Goal: Task Accomplishment & Management: Manage account settings

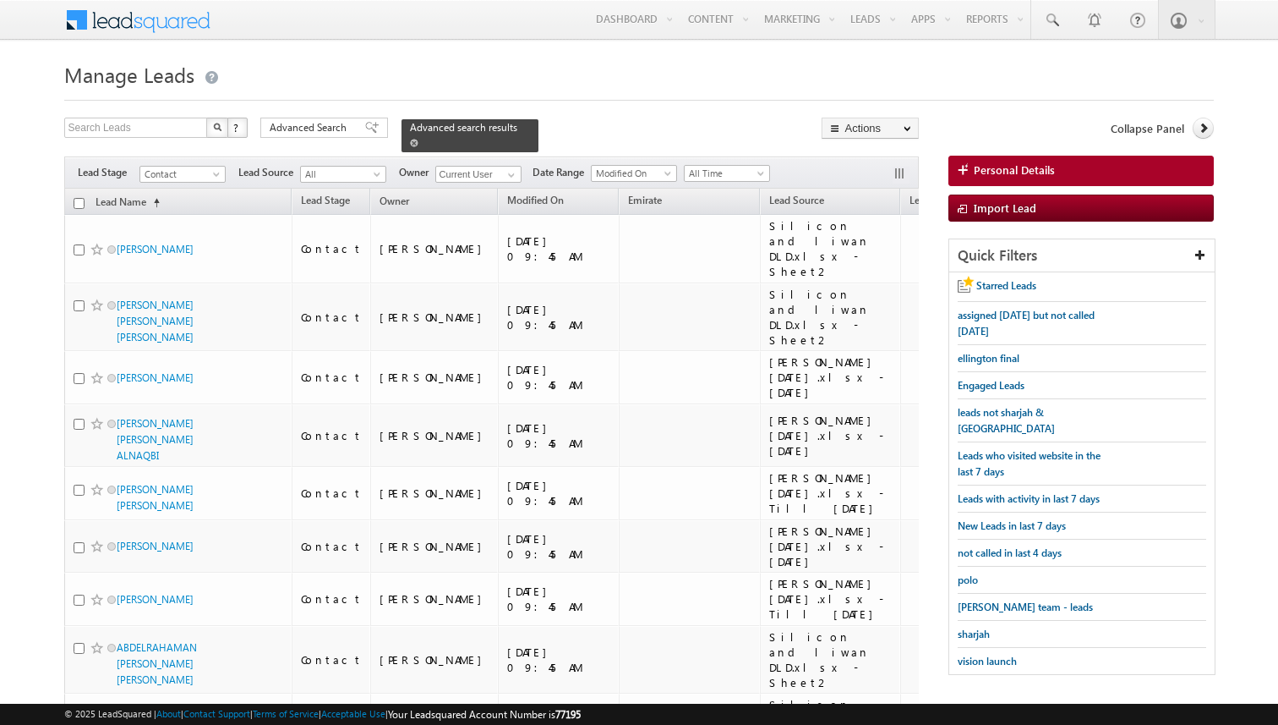
click at [410, 144] on span at bounding box center [414, 143] width 8 height 8
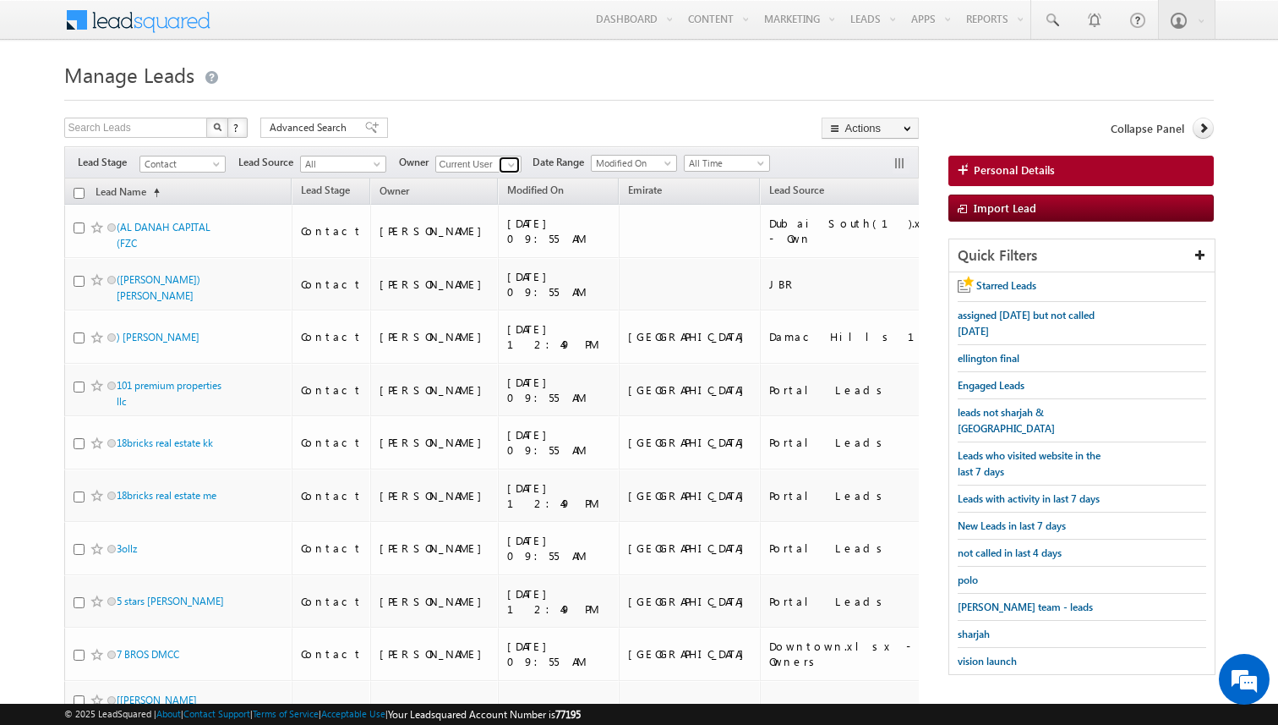
click at [515, 167] on span at bounding box center [512, 165] width 14 height 14
type input "[PERSON_NAME]"
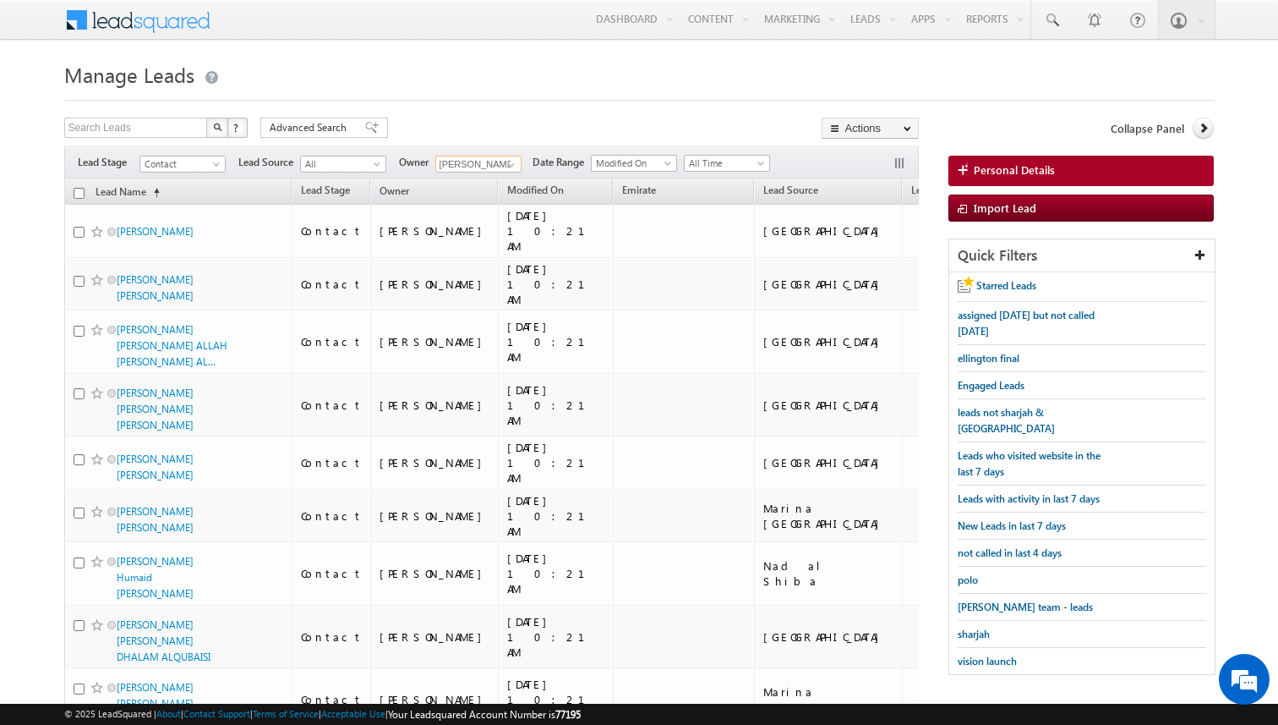
click at [79, 194] on input "checkbox" at bounding box center [79, 193] width 11 height 11
checkbox input "true"
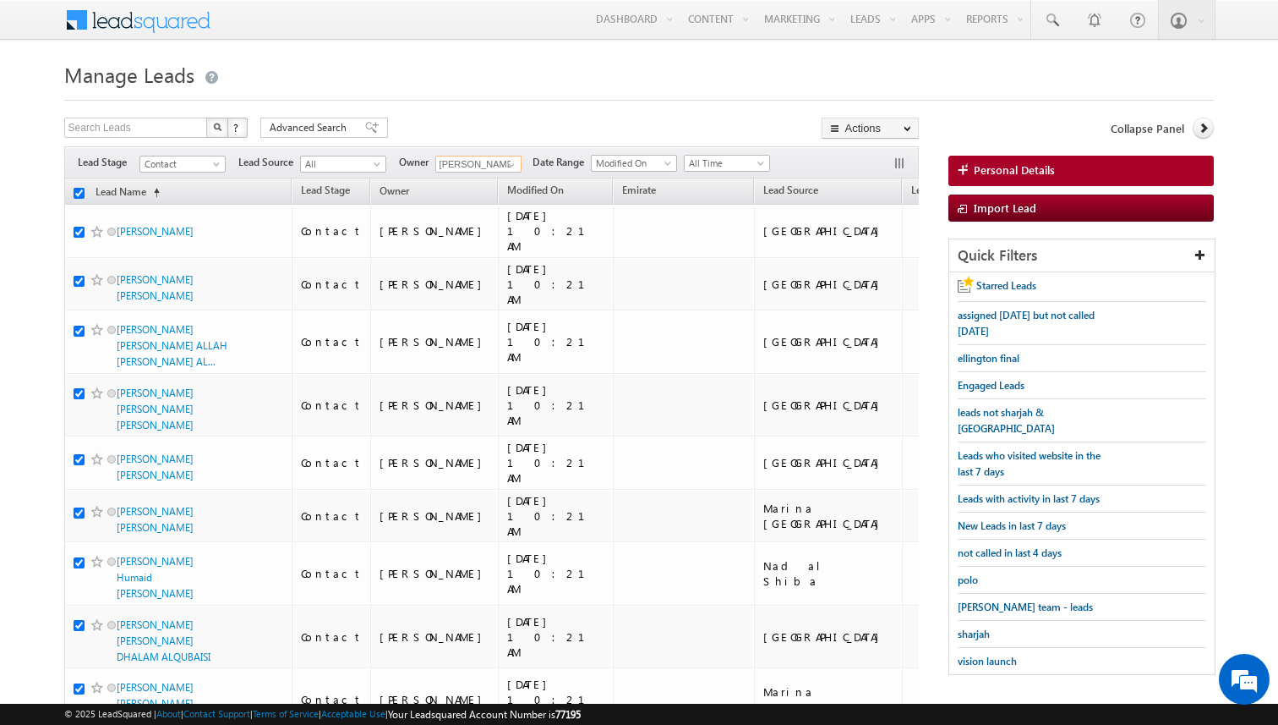
checkbox input "true"
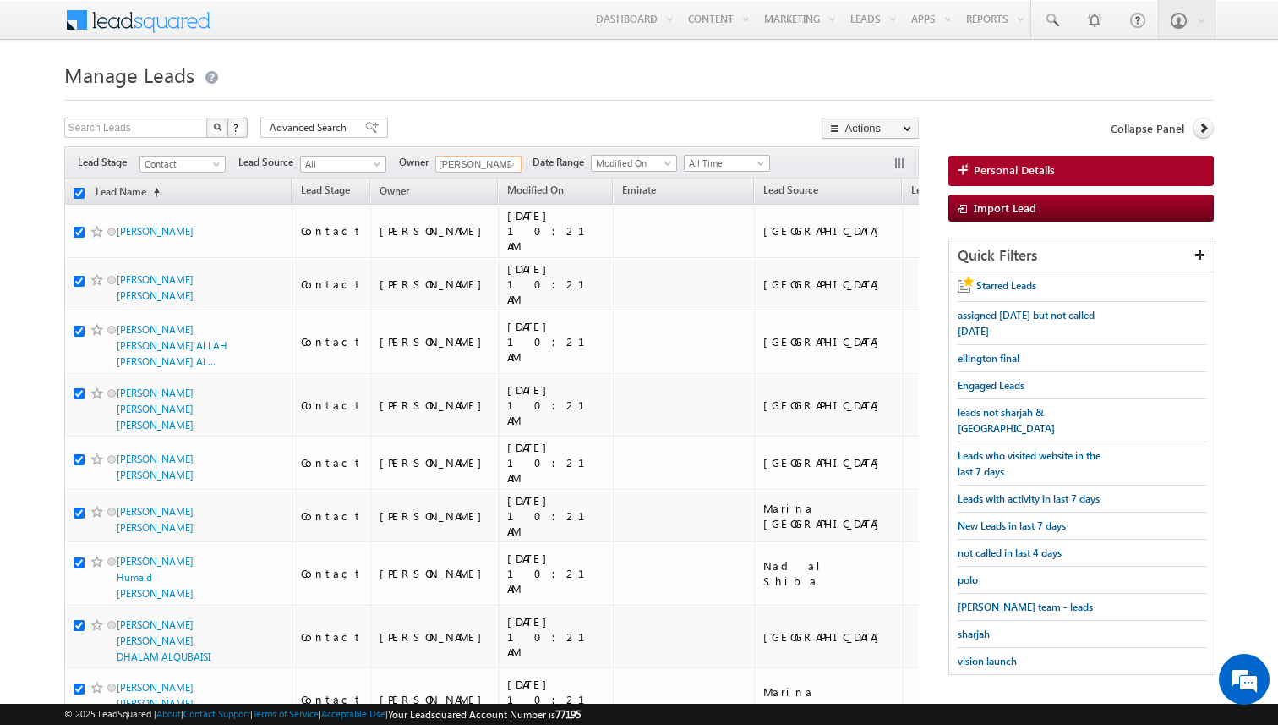
checkbox input "true"
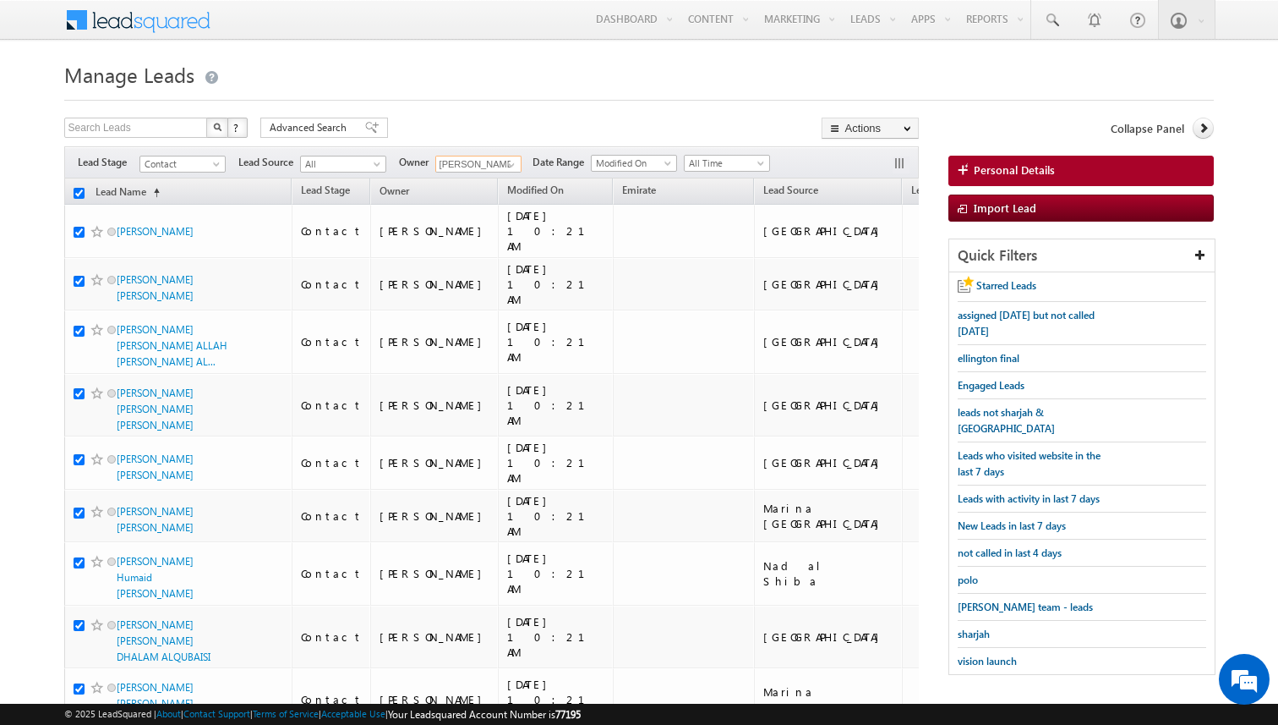
checkbox input "true"
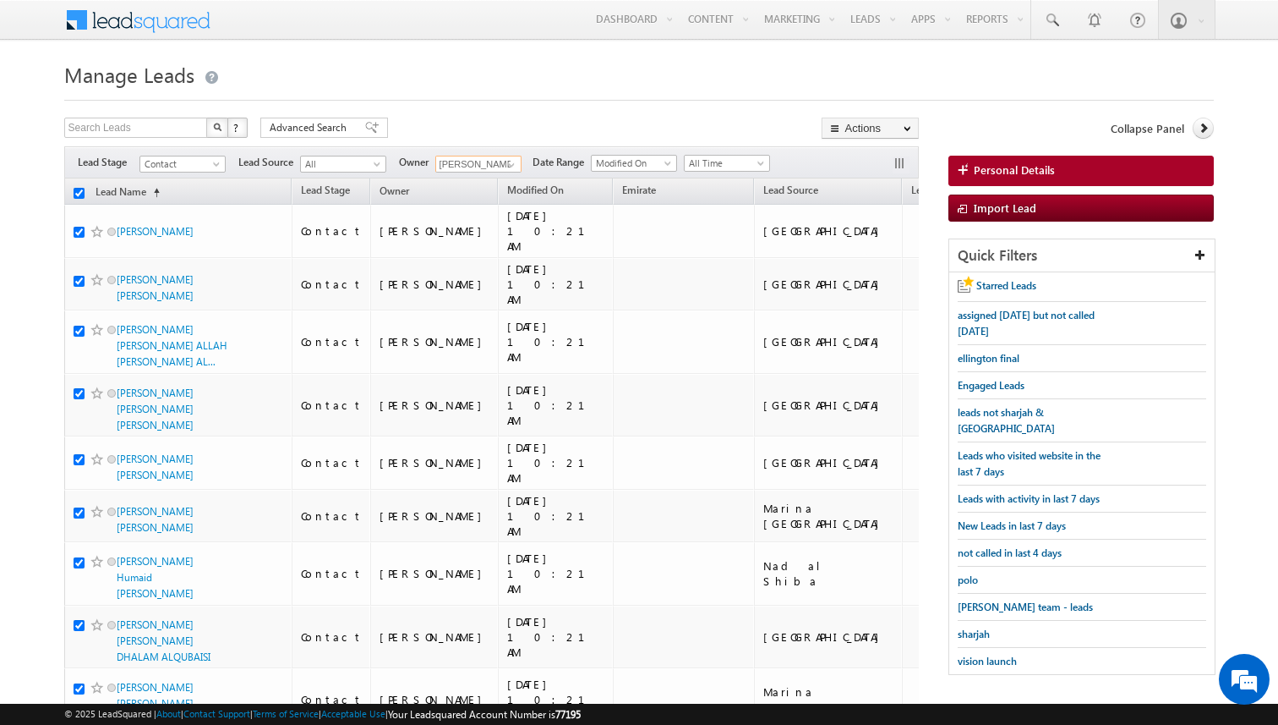
checkbox input "true"
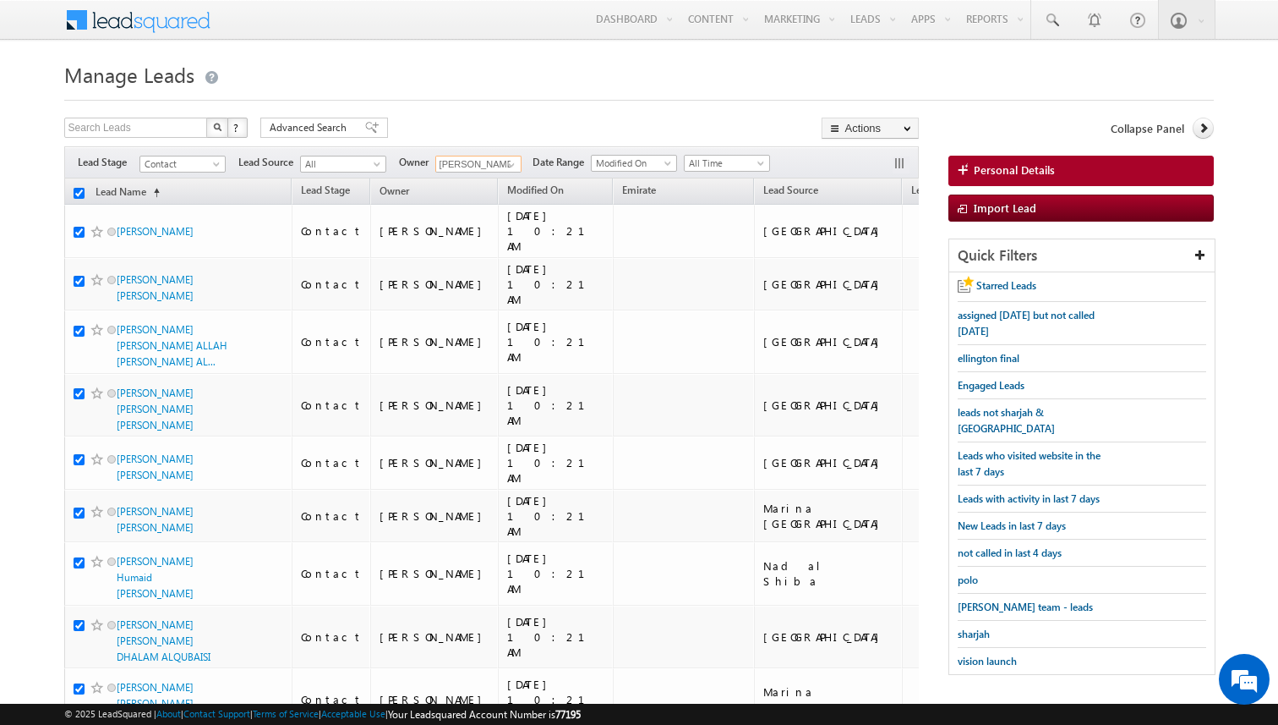
checkbox input "true"
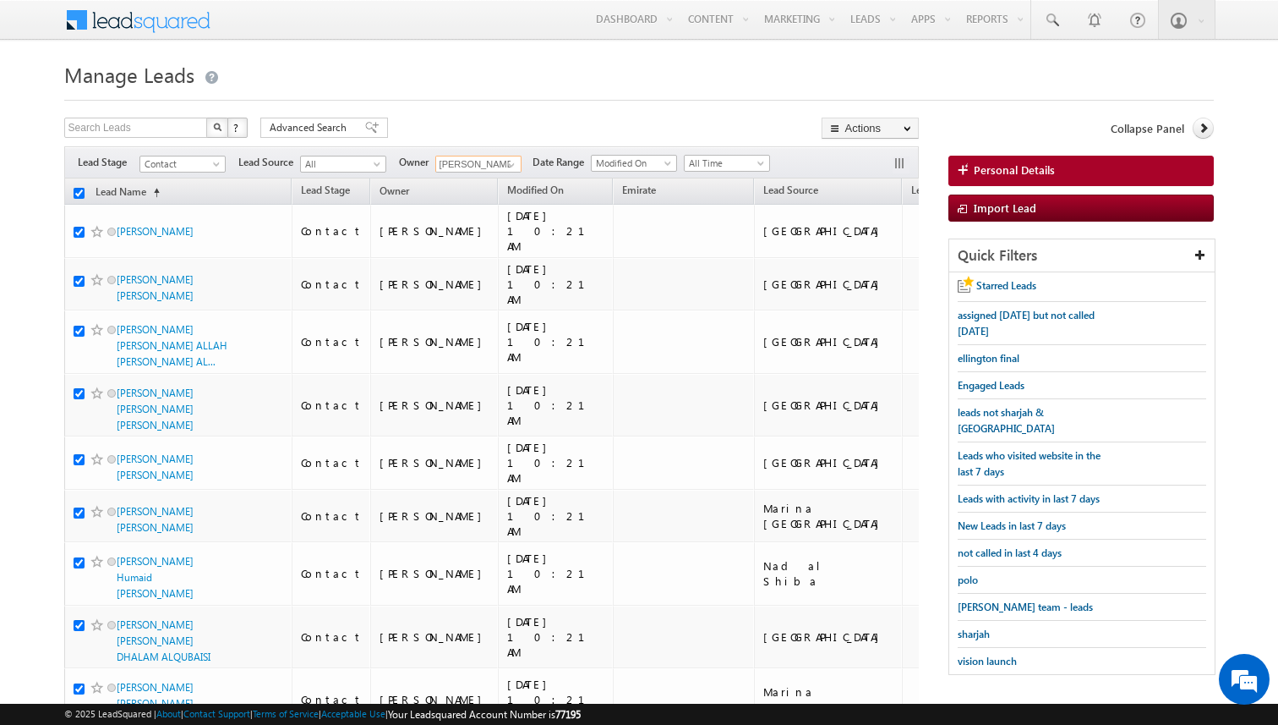
checkbox input "true"
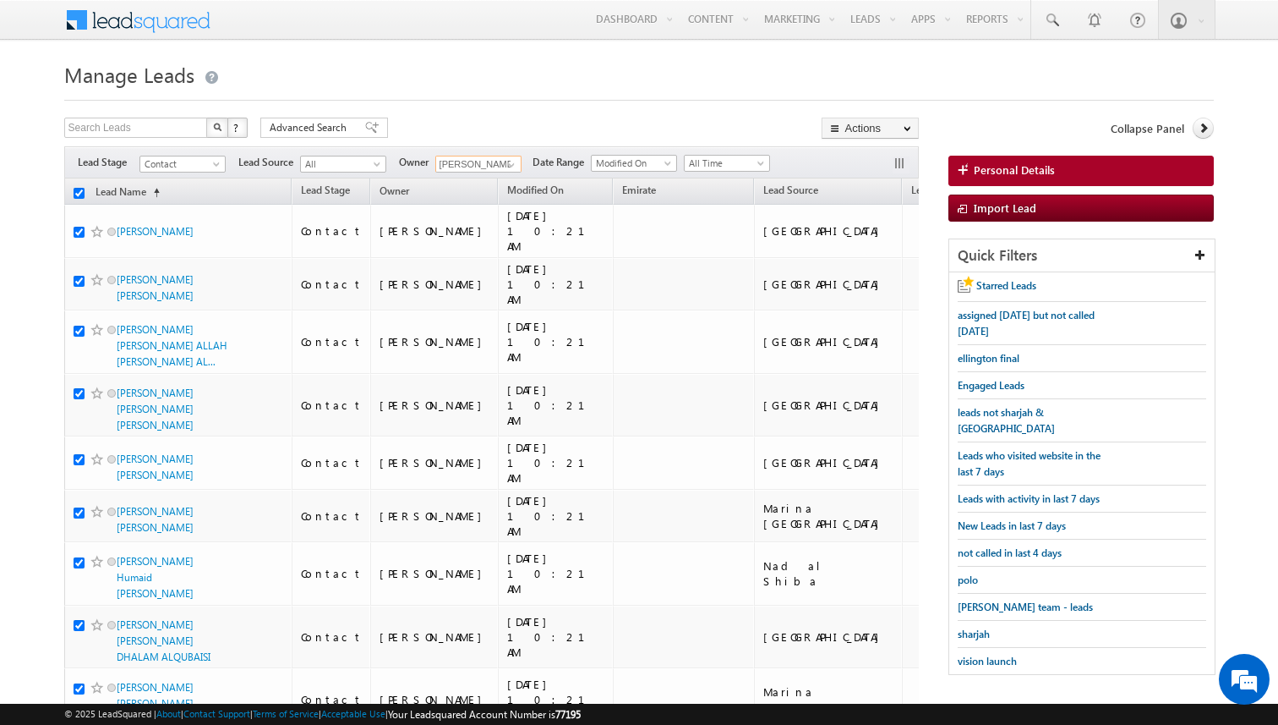
checkbox input "true"
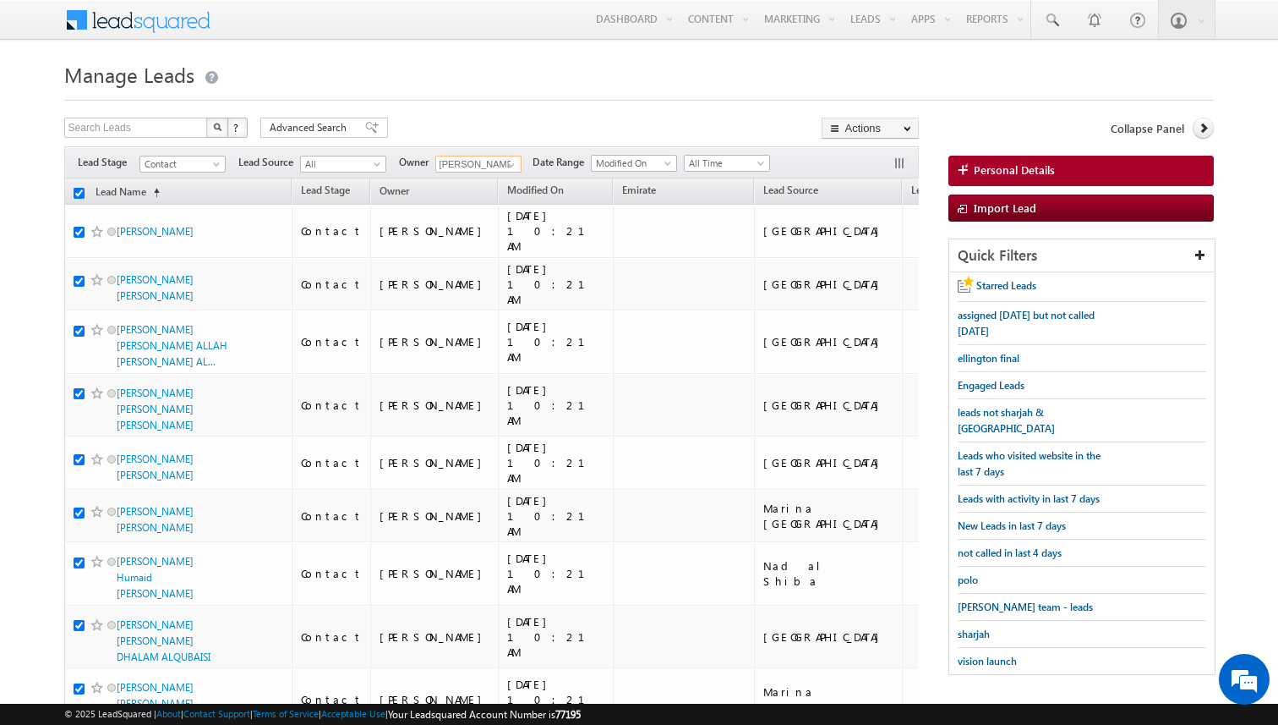
checkbox input "true"
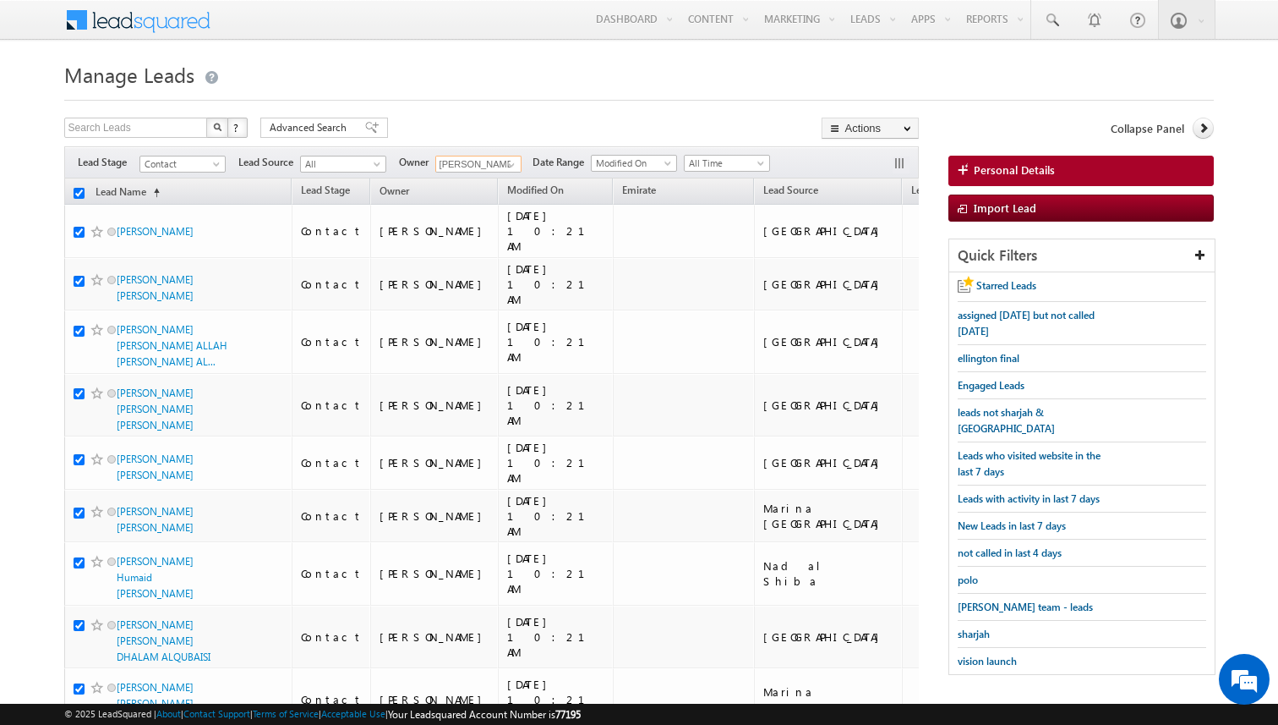
checkbox input "true"
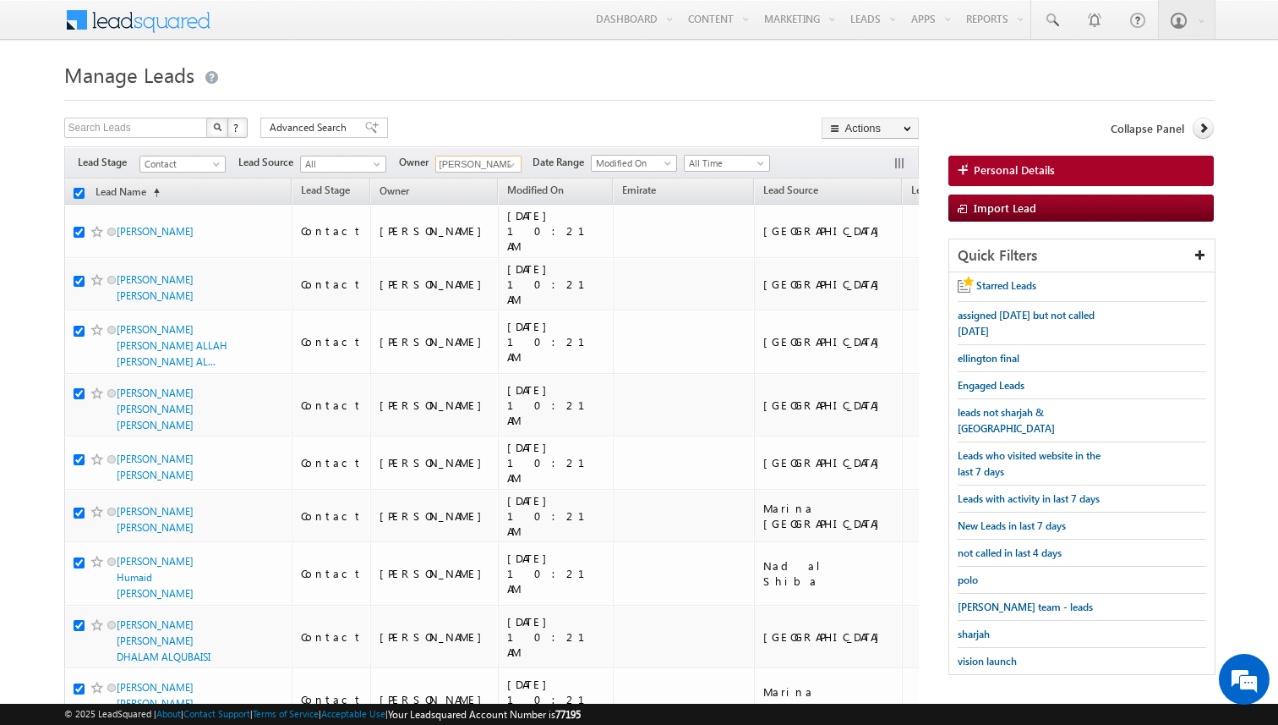
checkbox input "true"
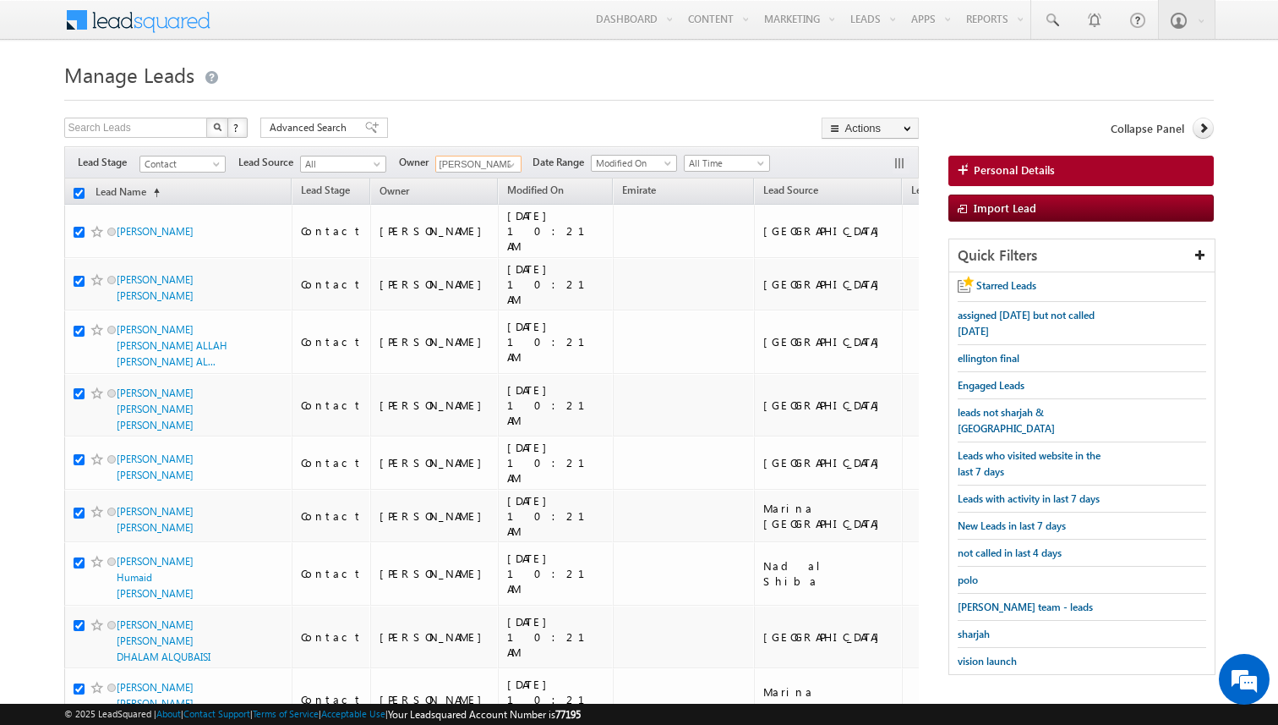
checkbox input "true"
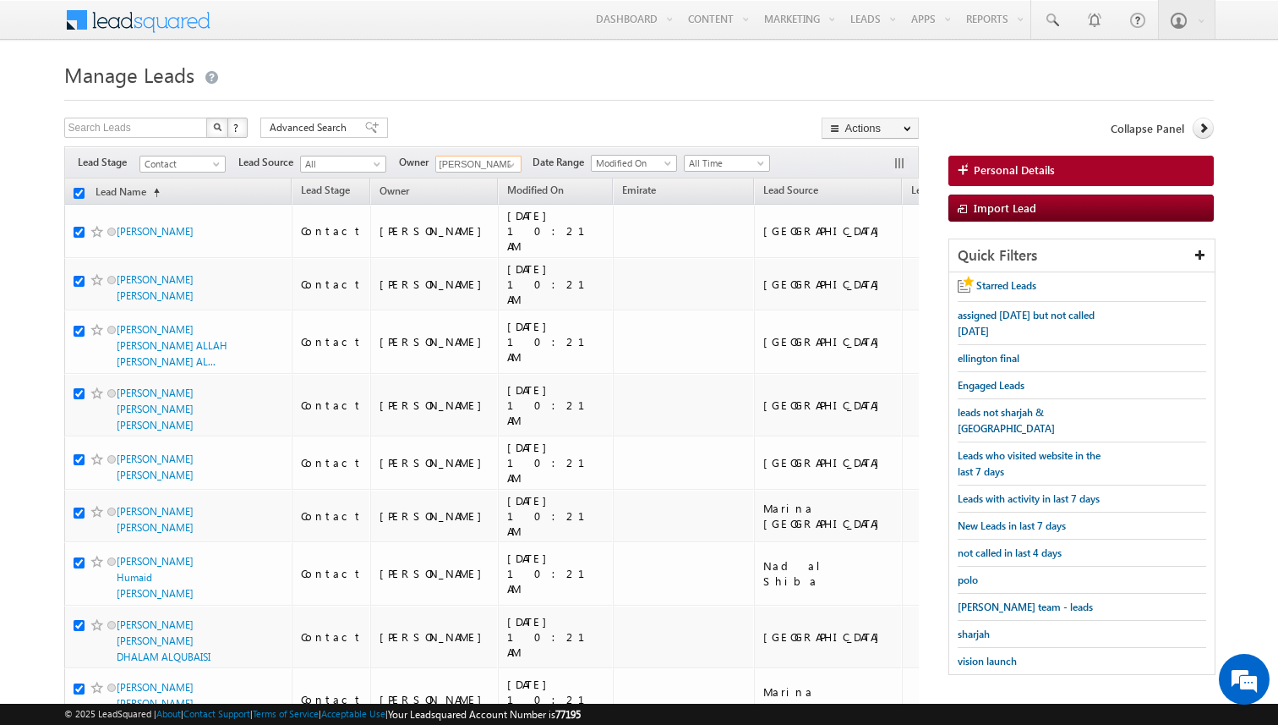
checkbox input "true"
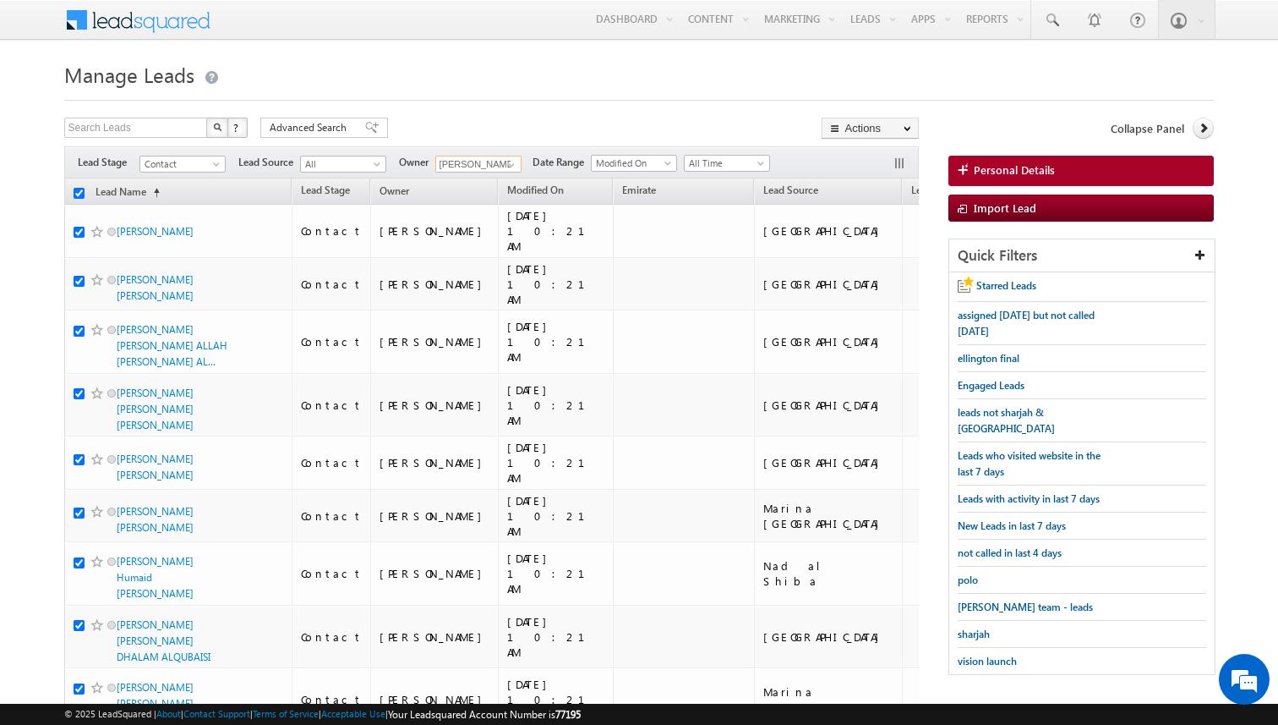
checkbox input "true"
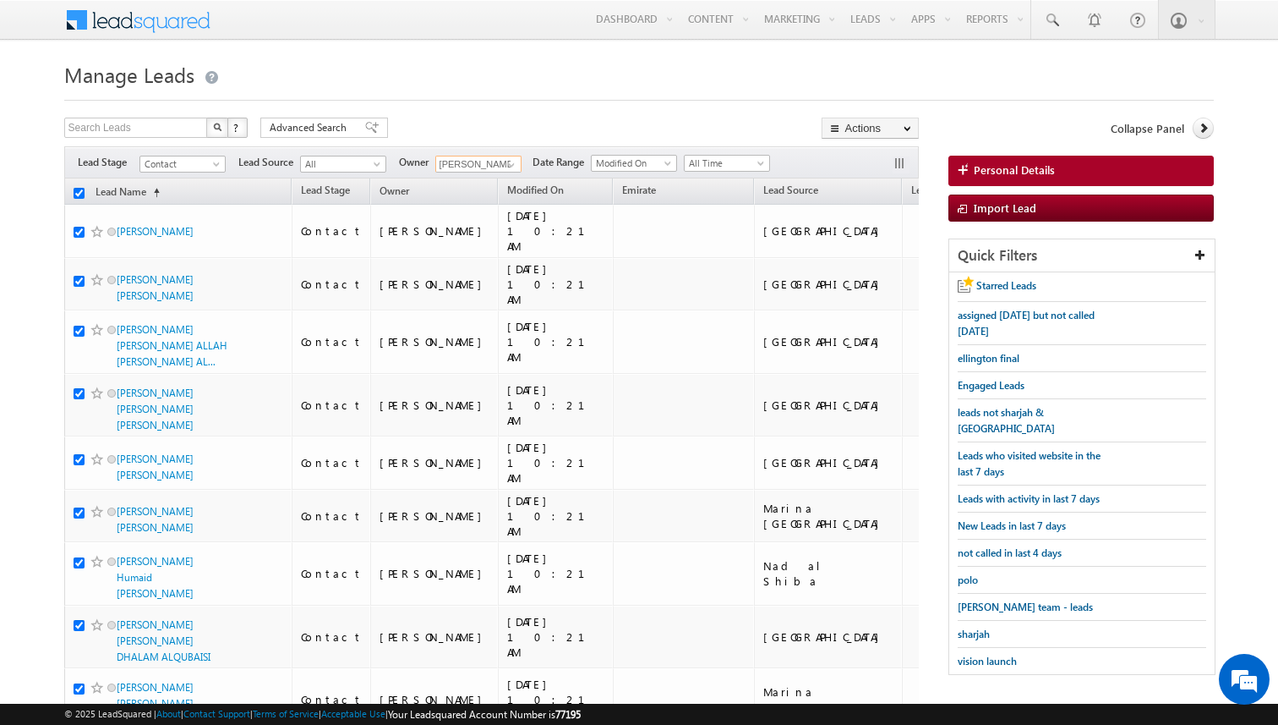
checkbox input "true"
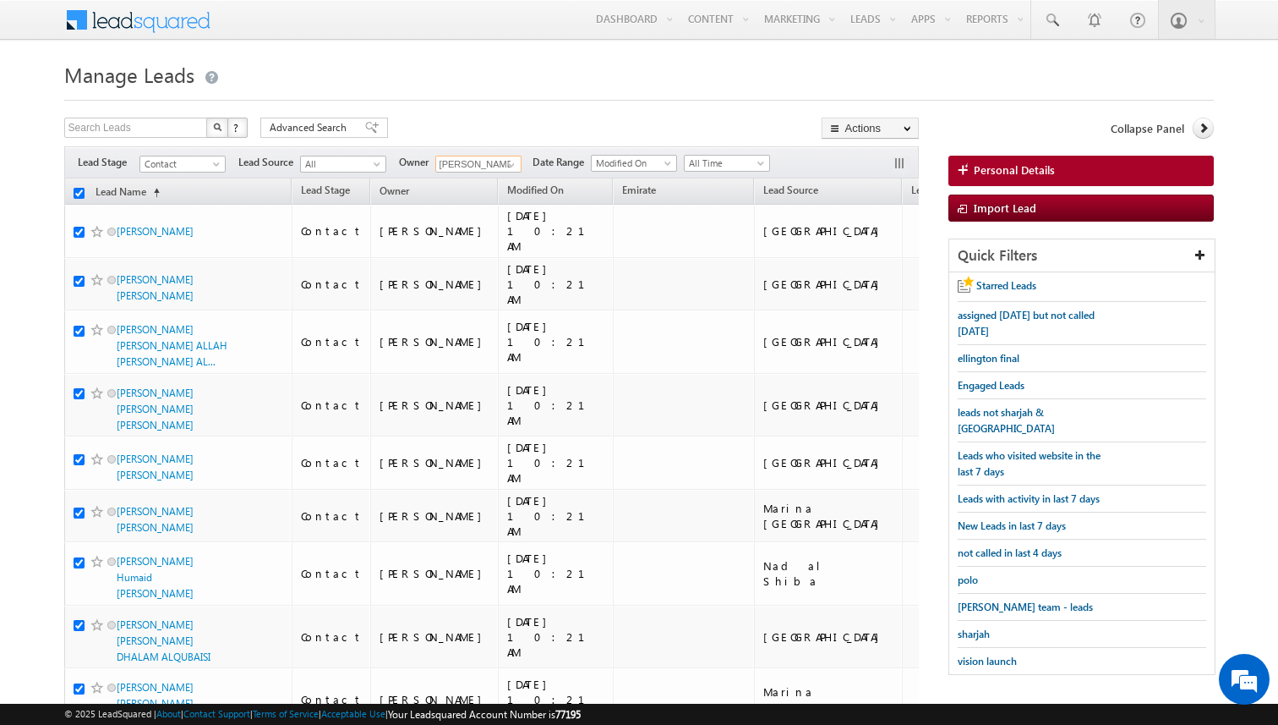
checkbox input "true"
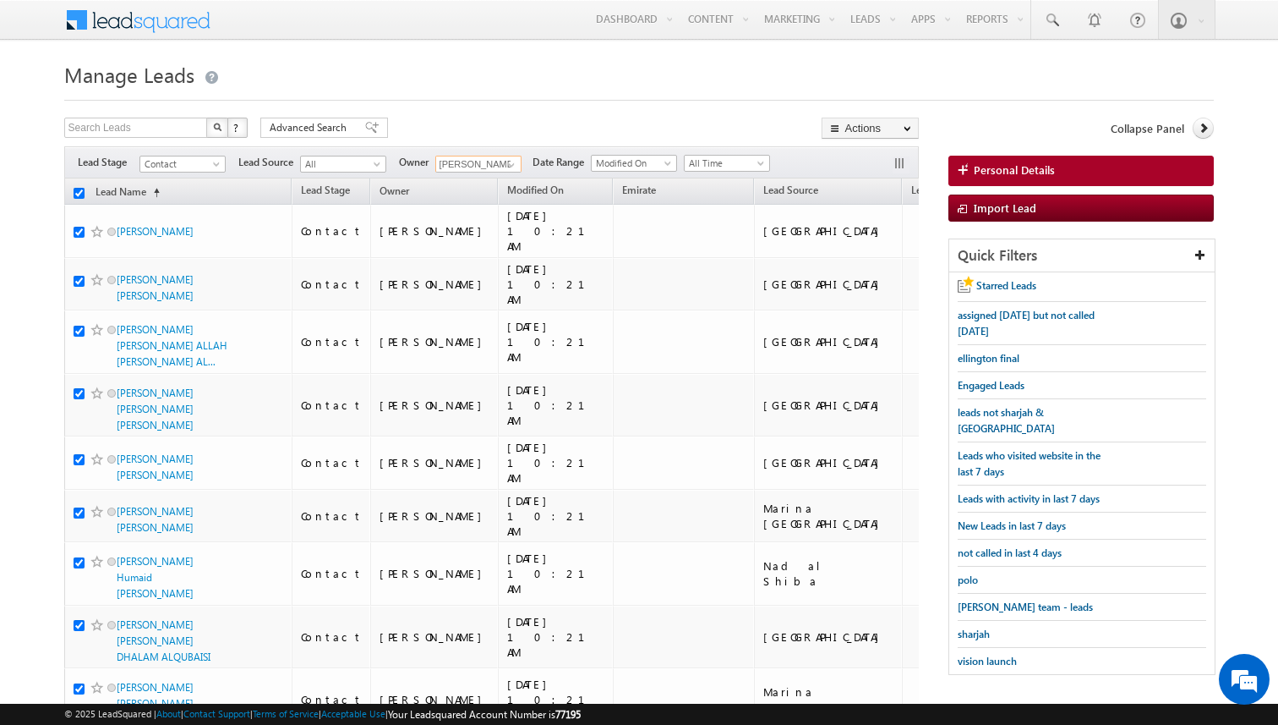
checkbox input "true"
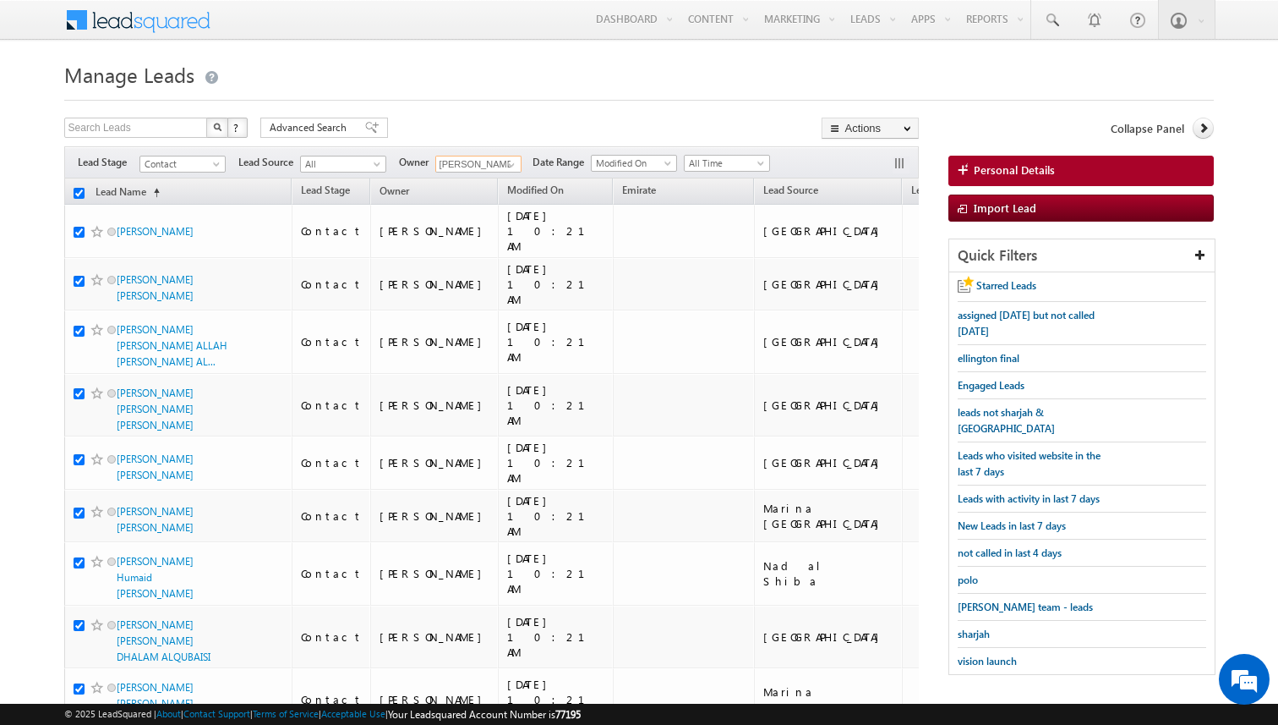
checkbox input "true"
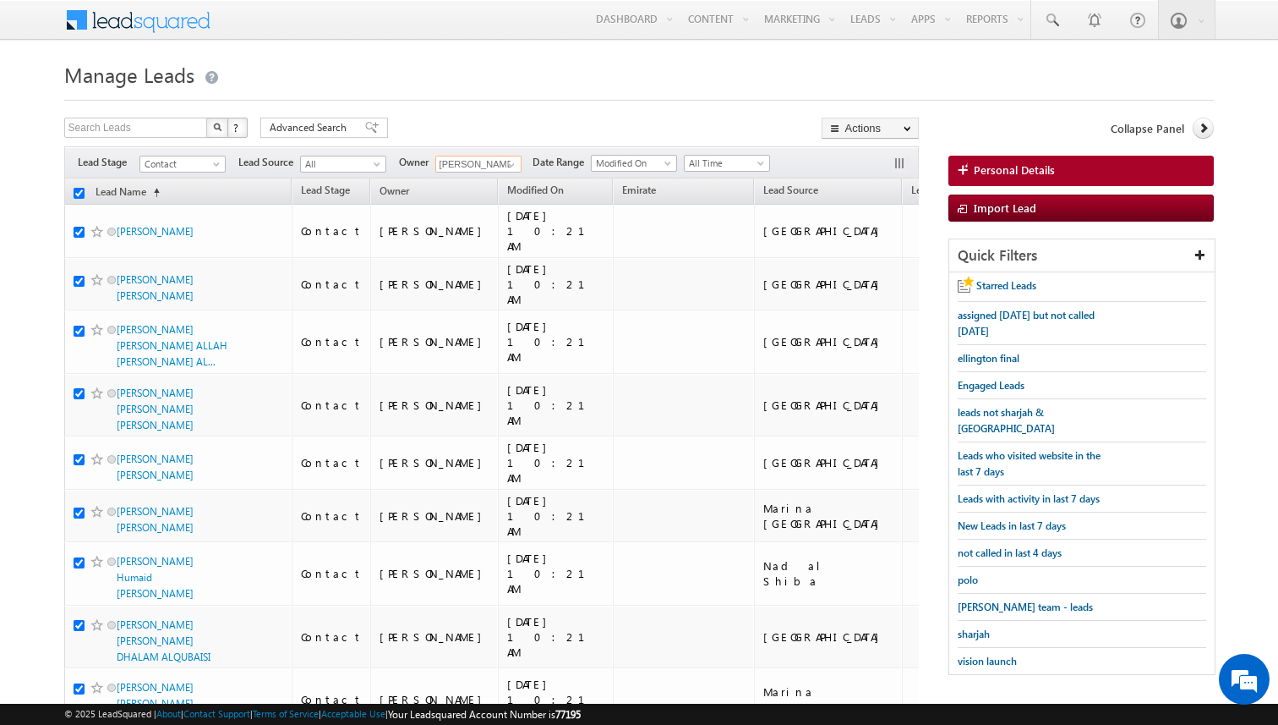
checkbox input "true"
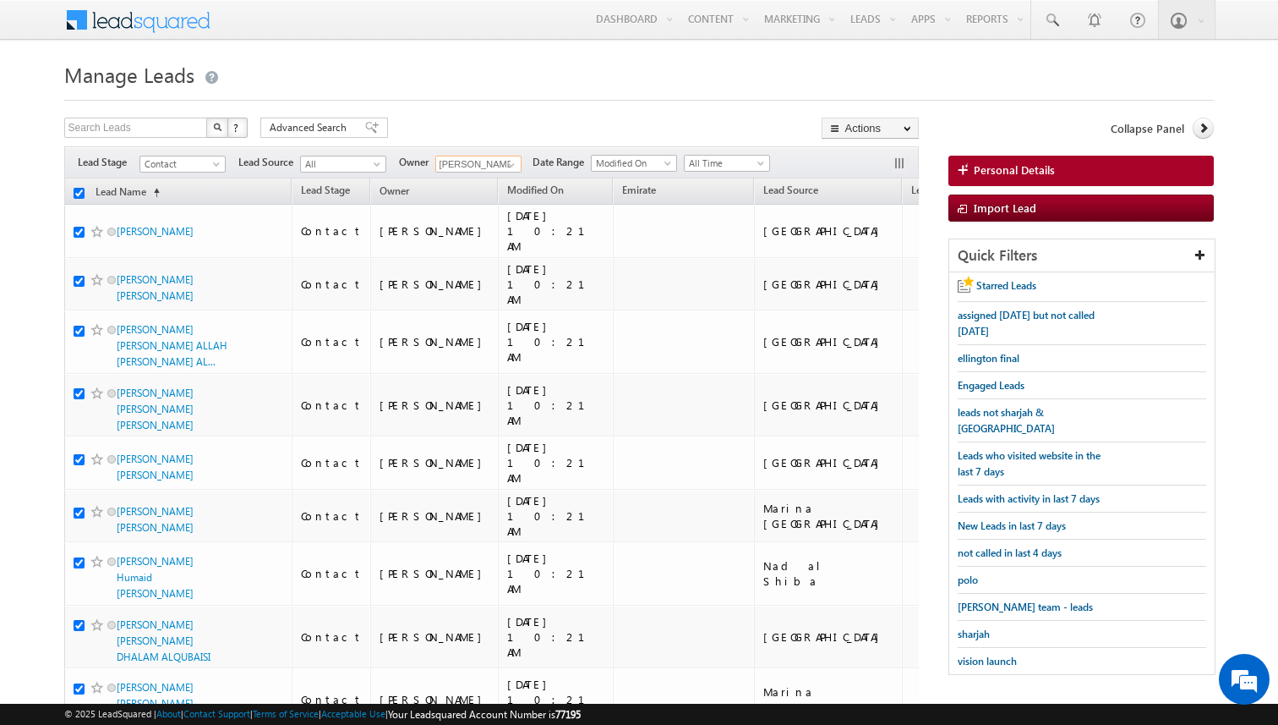
checkbox input "true"
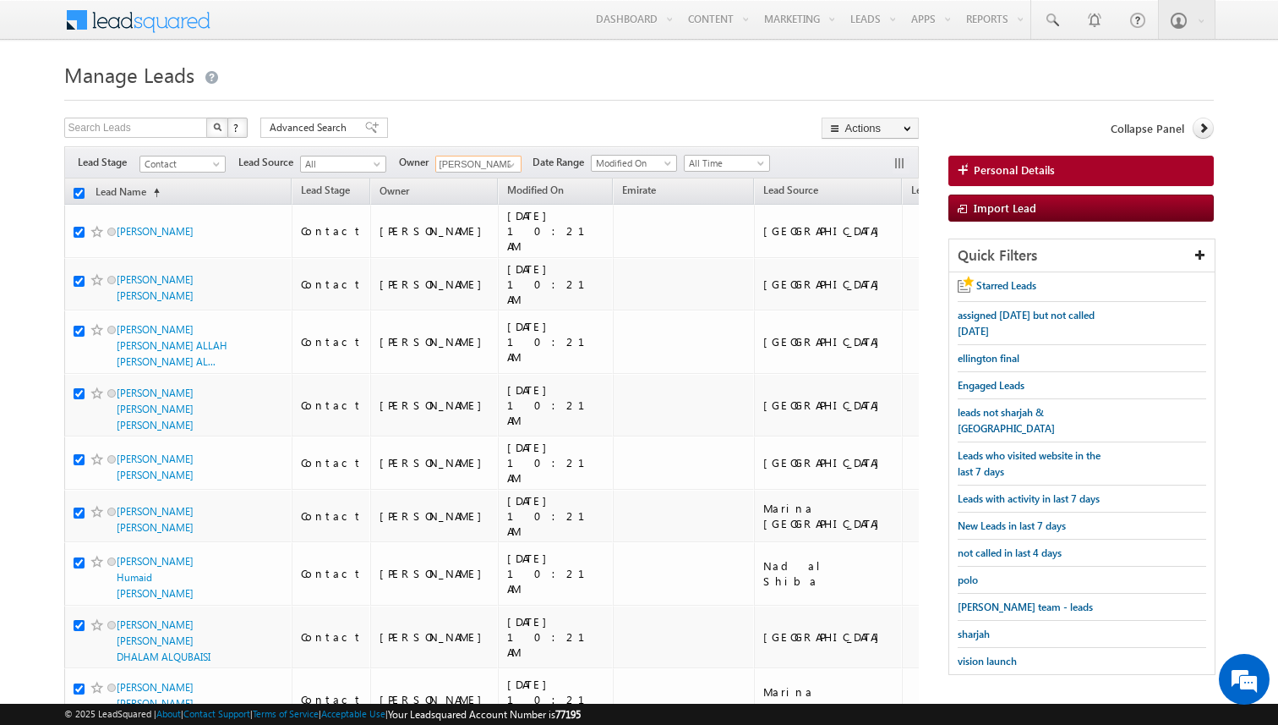
checkbox input "true"
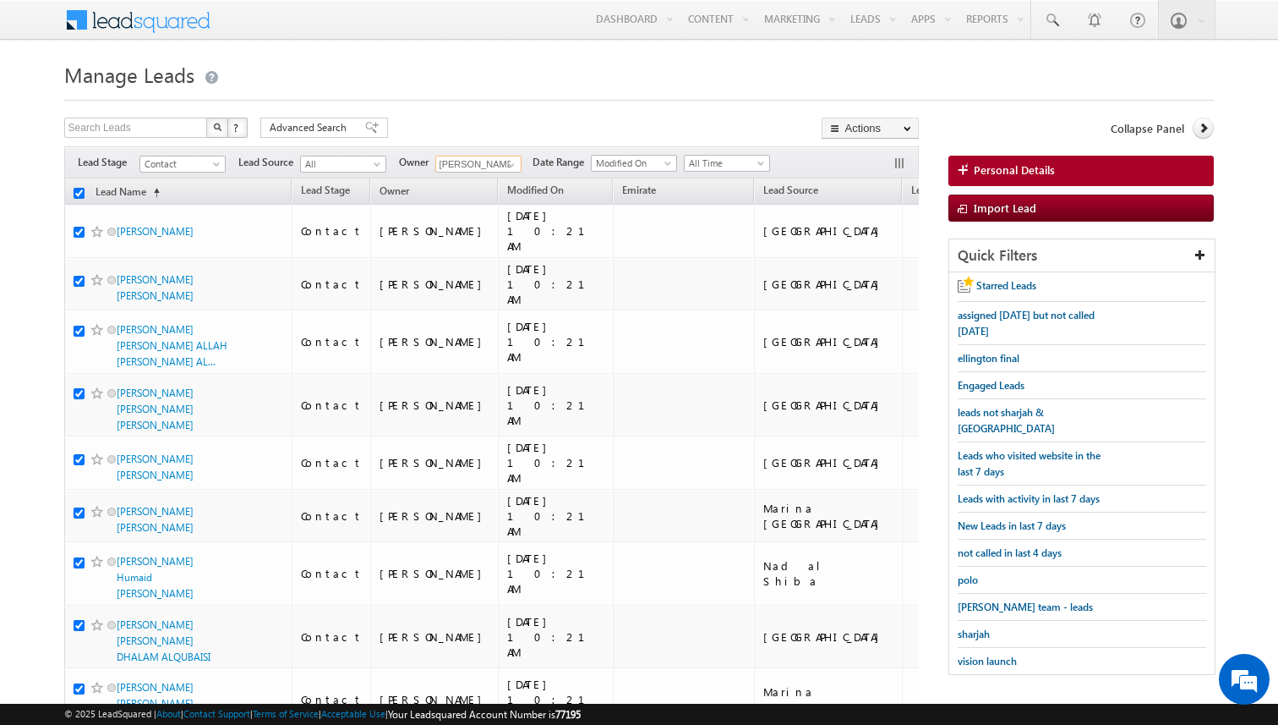
checkbox input "true"
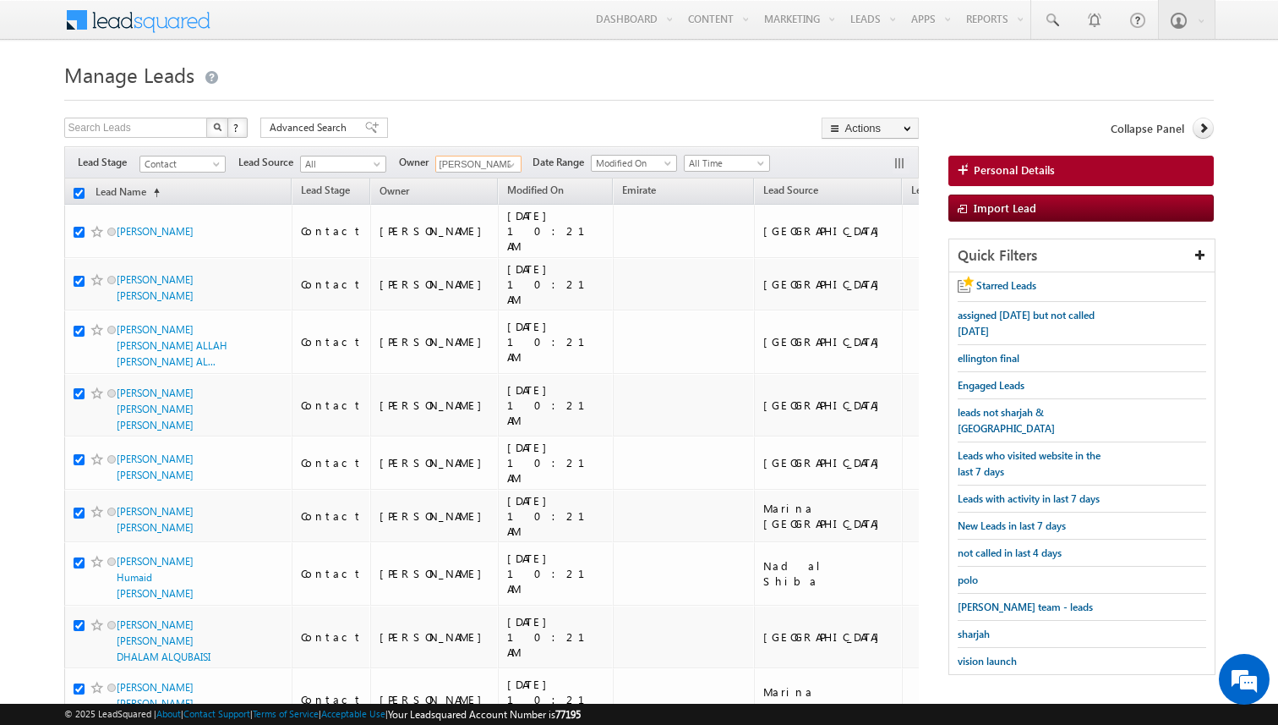
checkbox input "true"
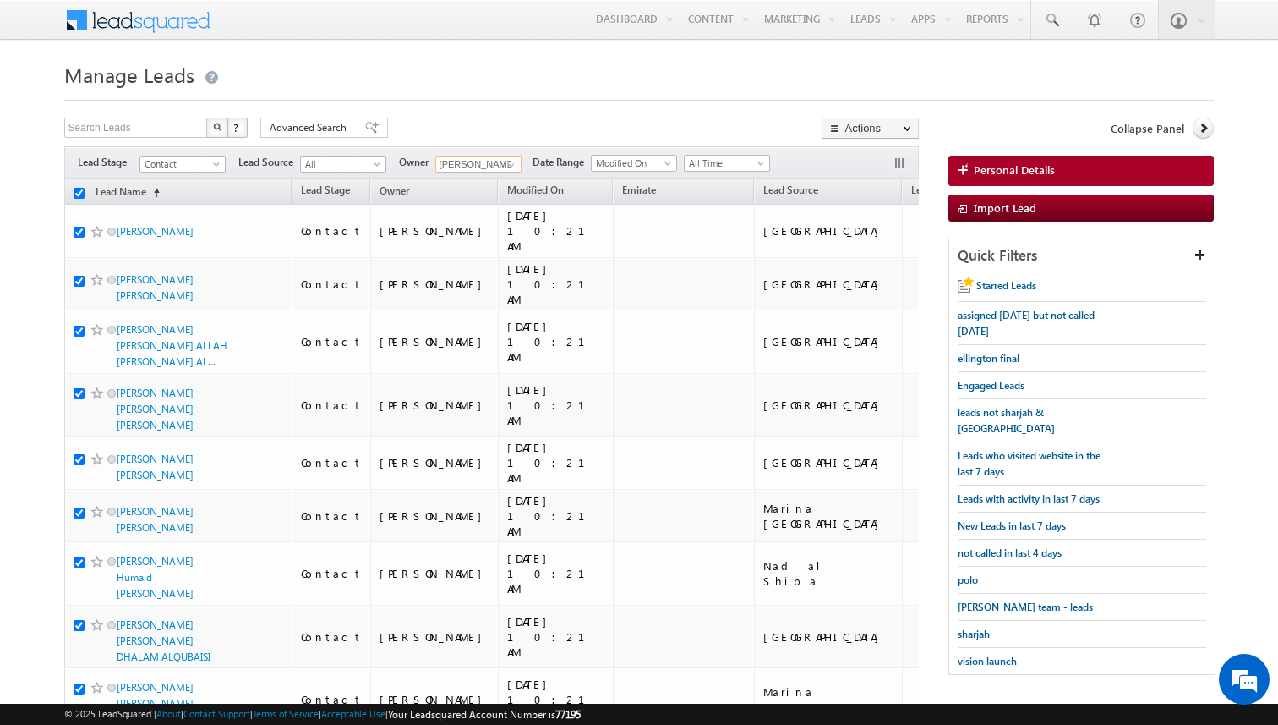
checkbox input "true"
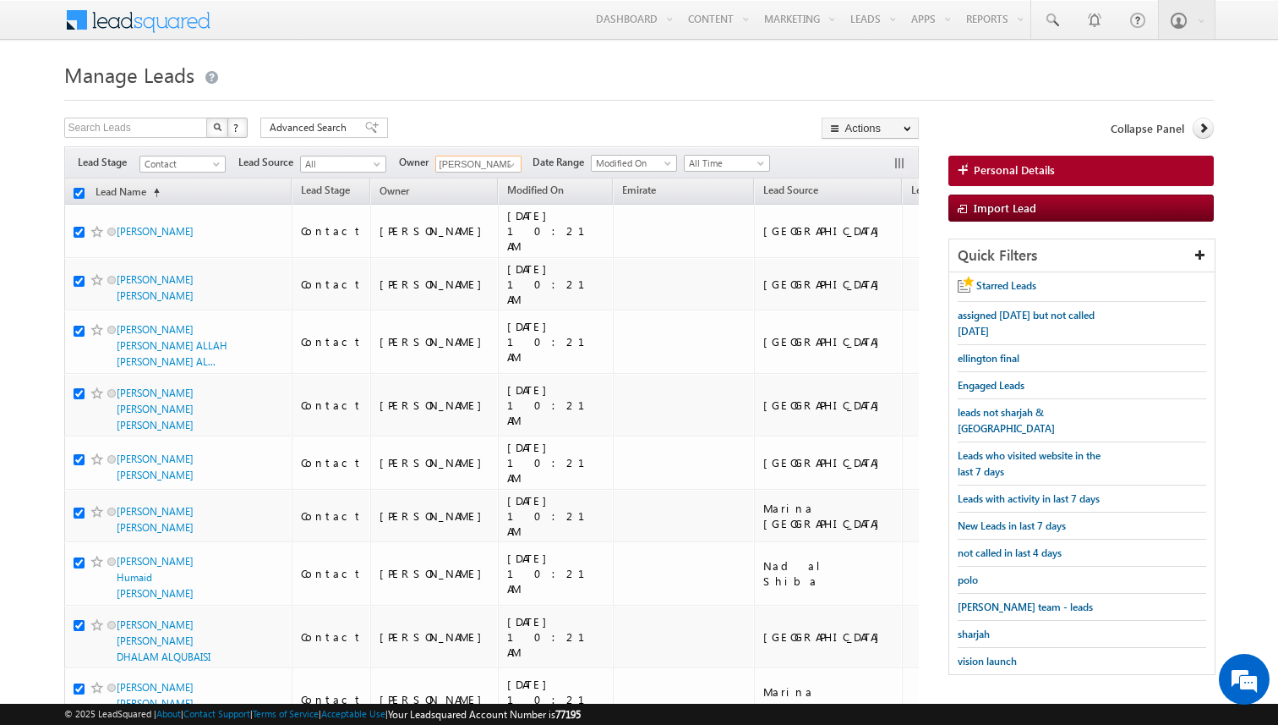
checkbox input "true"
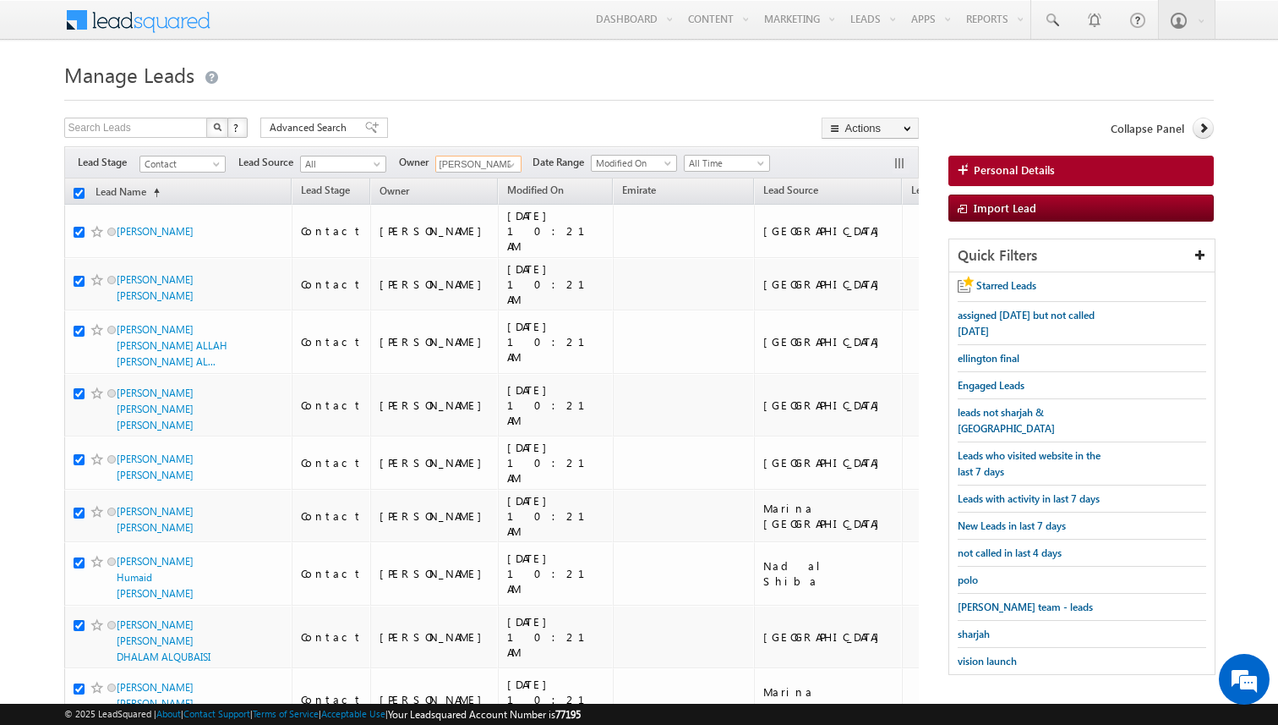
checkbox input "true"
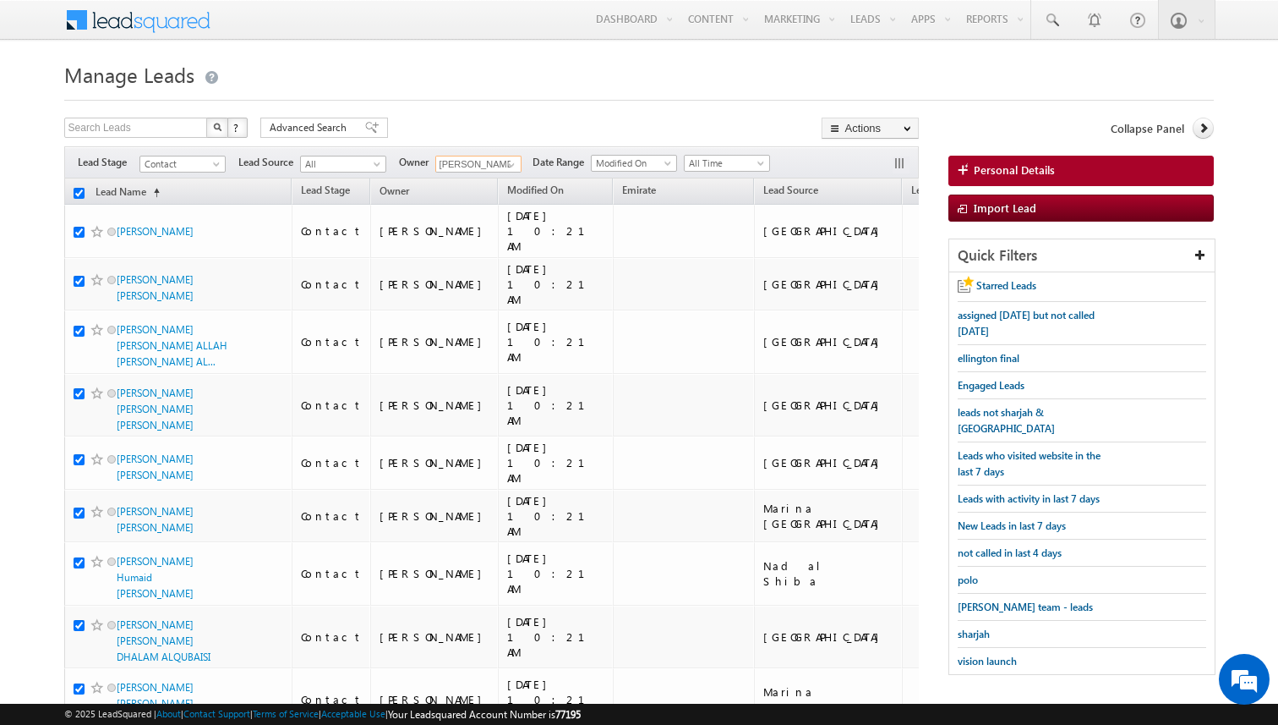
checkbox input "true"
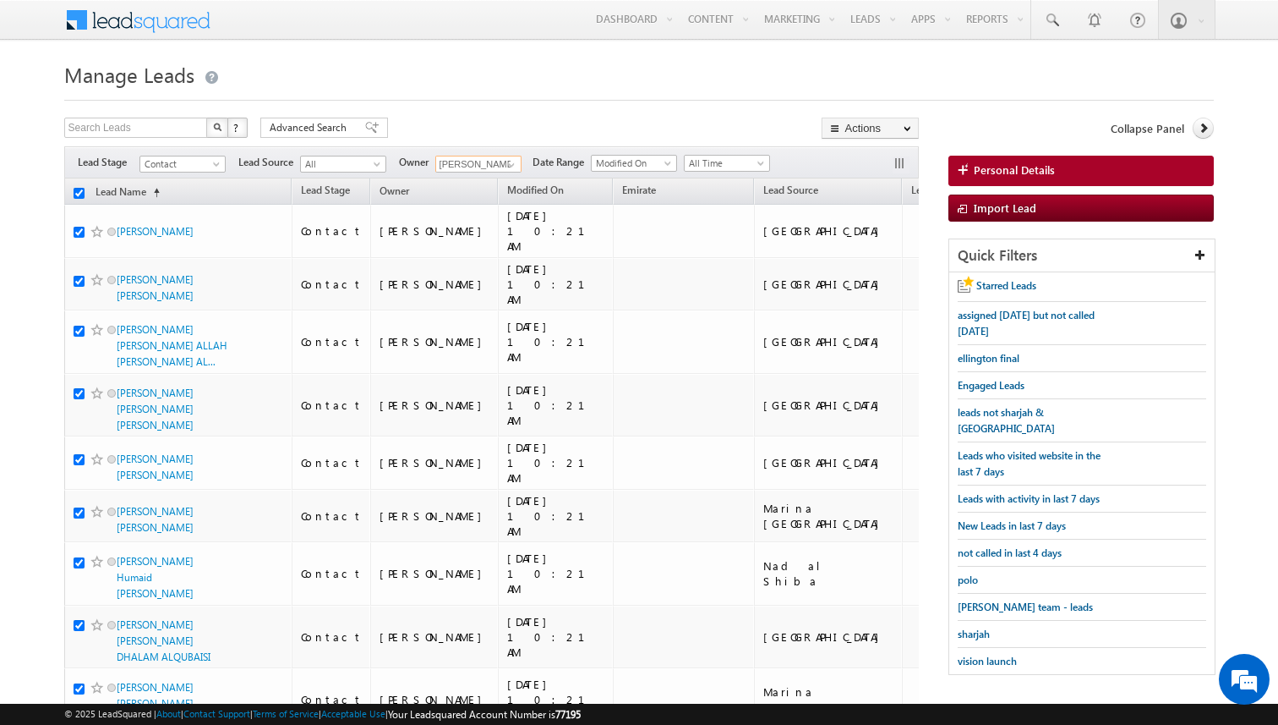
checkbox input "true"
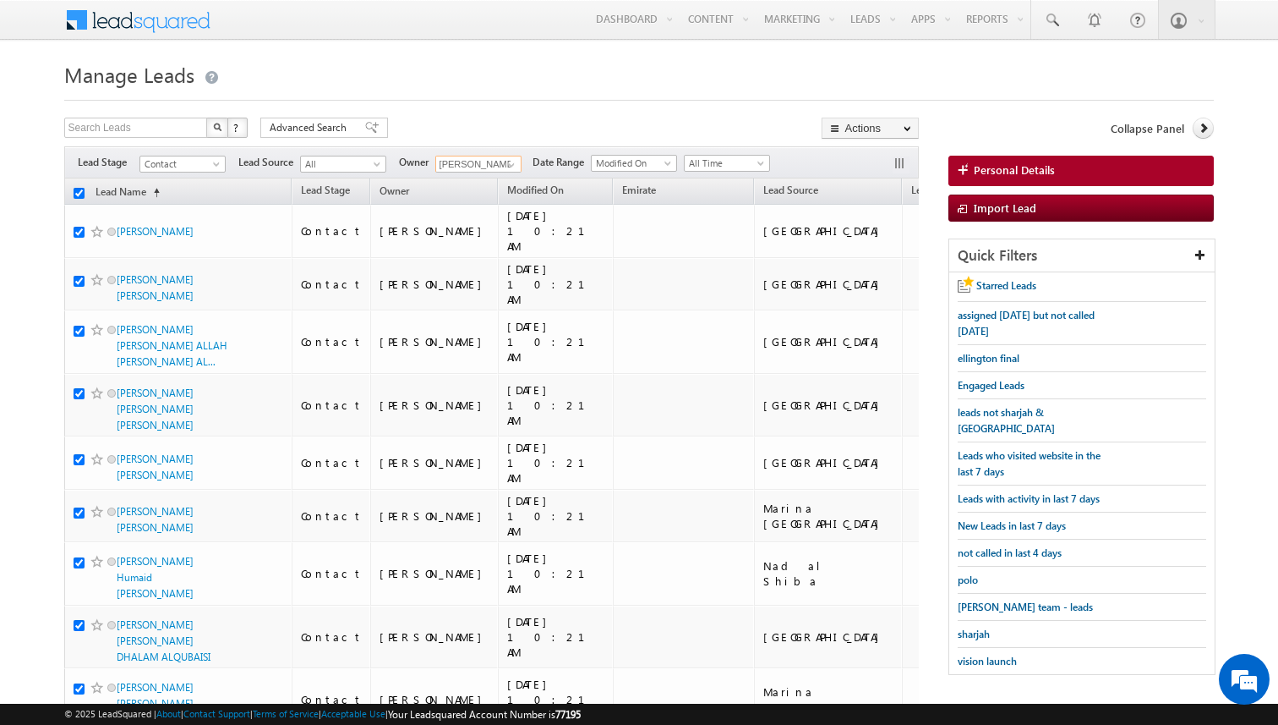
checkbox input "true"
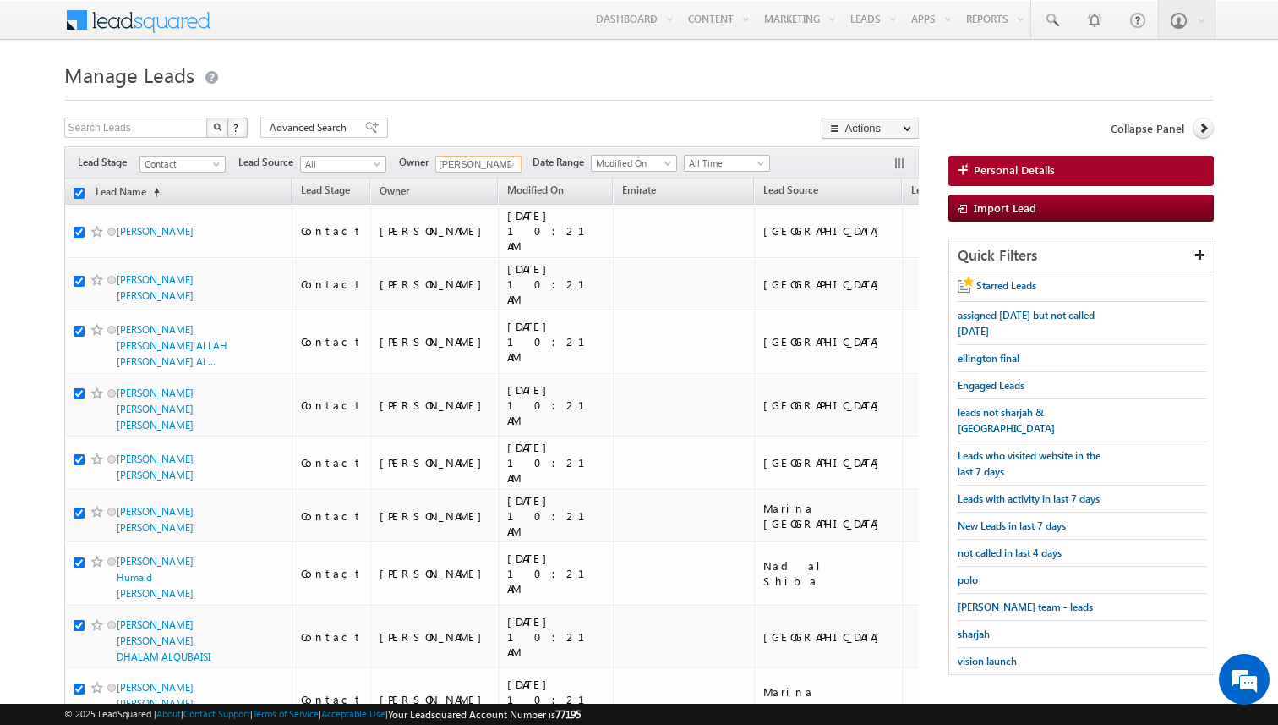
checkbox input "true"
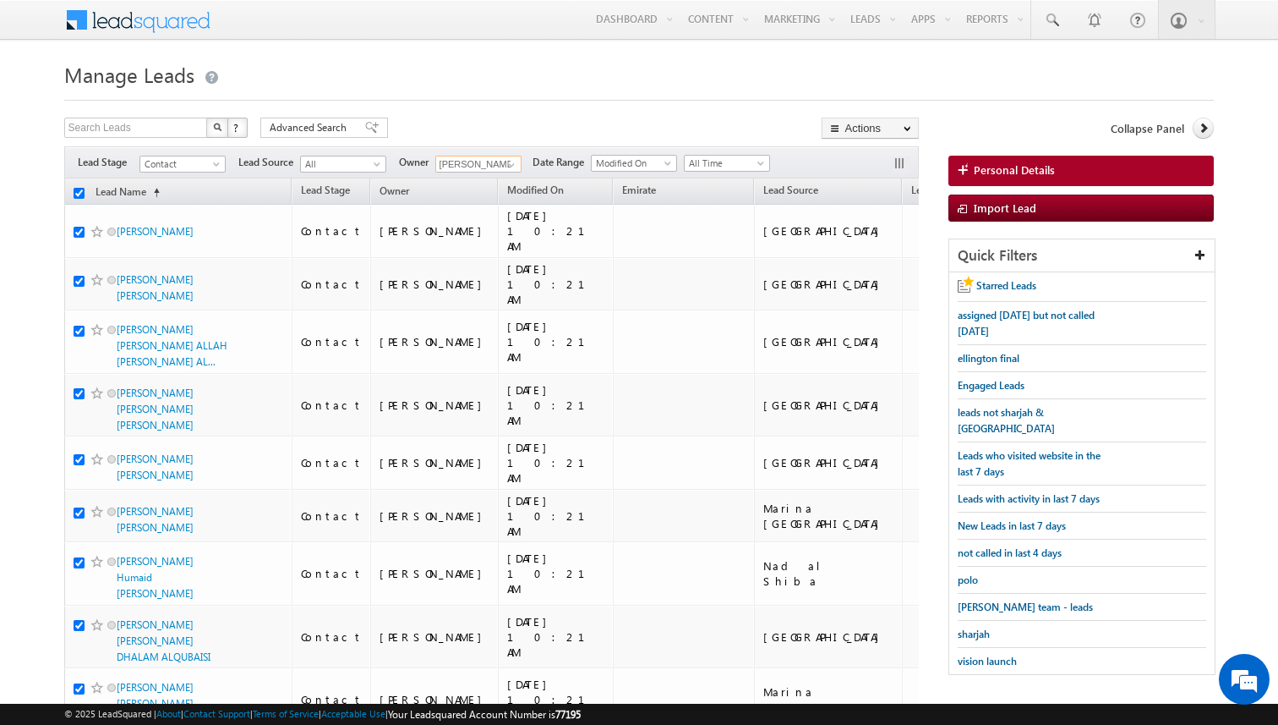
checkbox input "true"
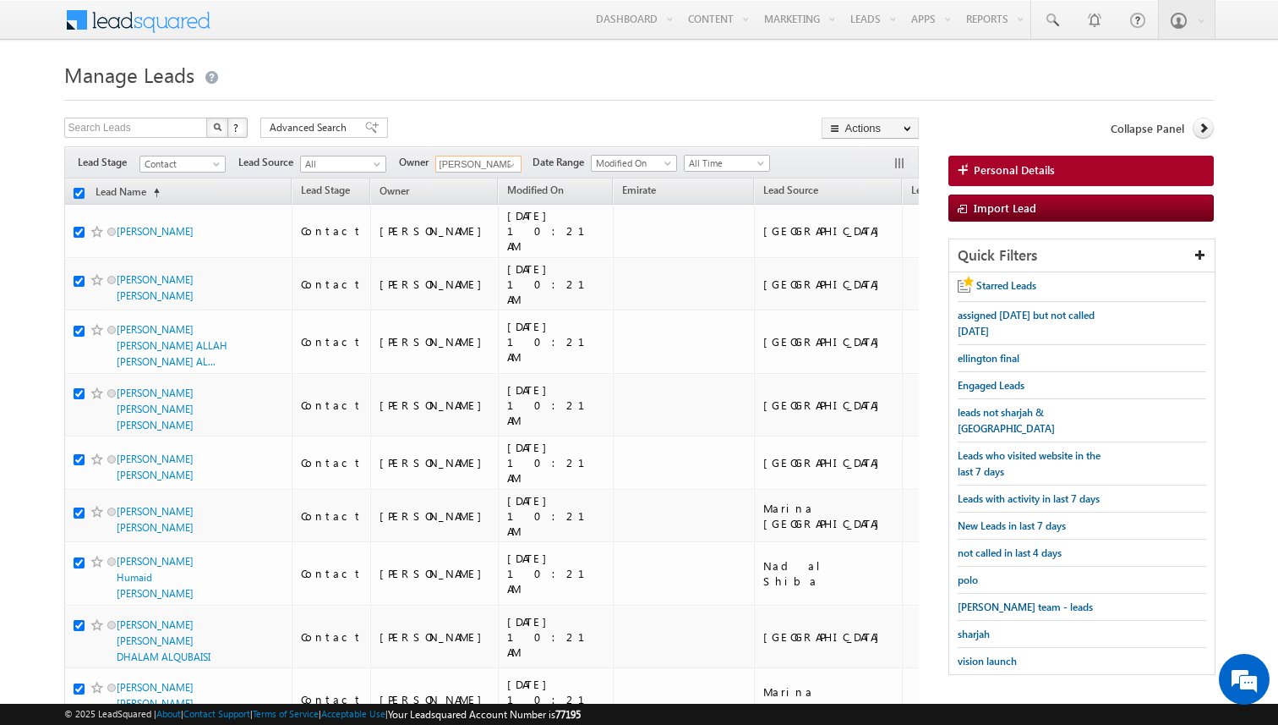
checkbox input "true"
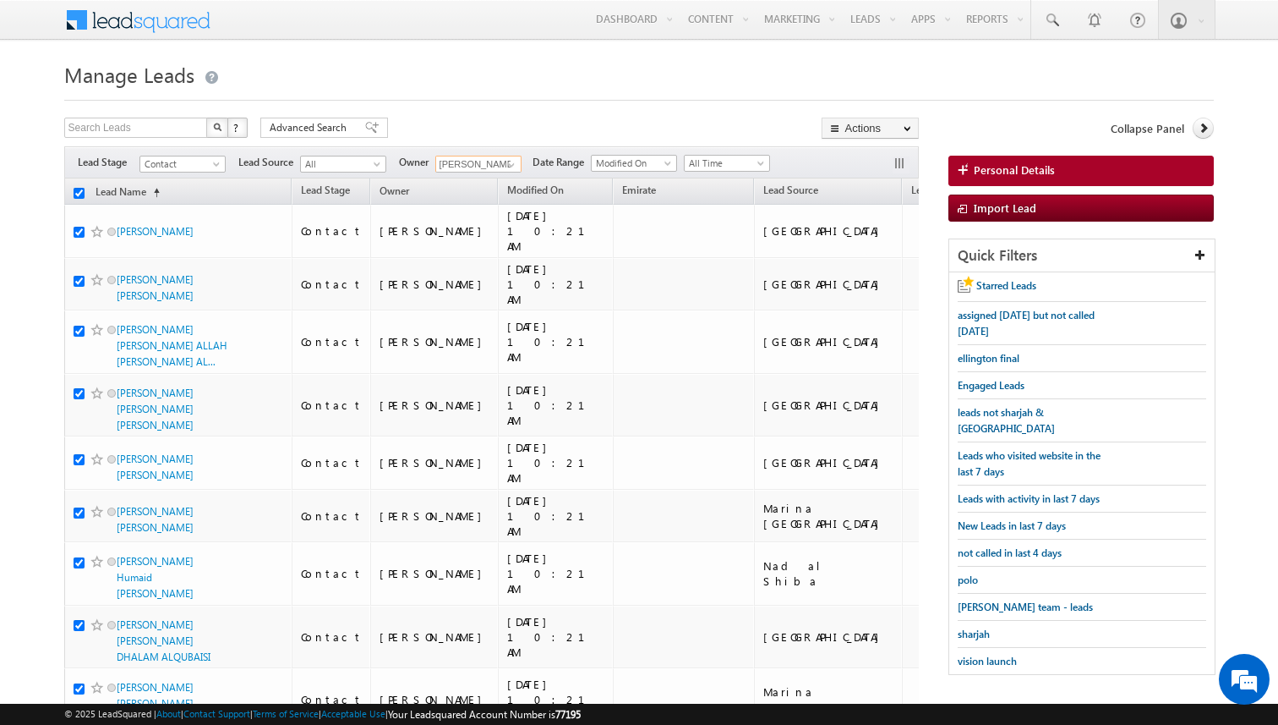
checkbox input "true"
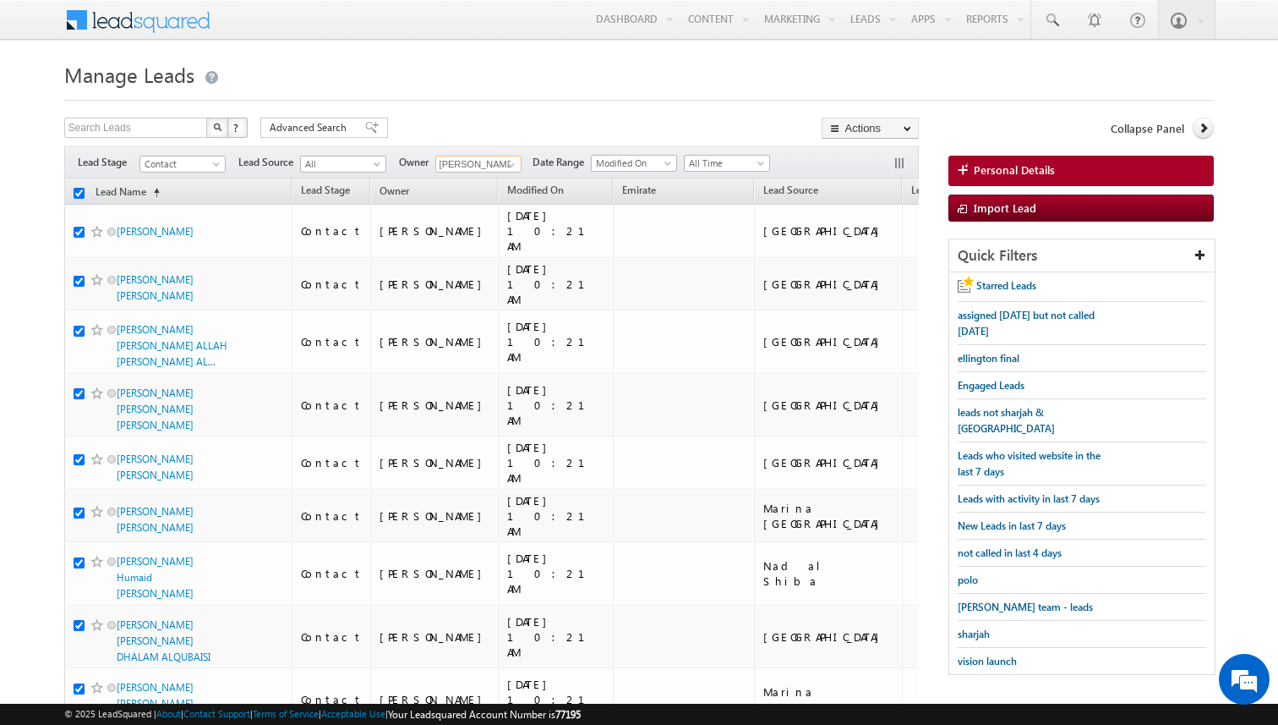
checkbox input "true"
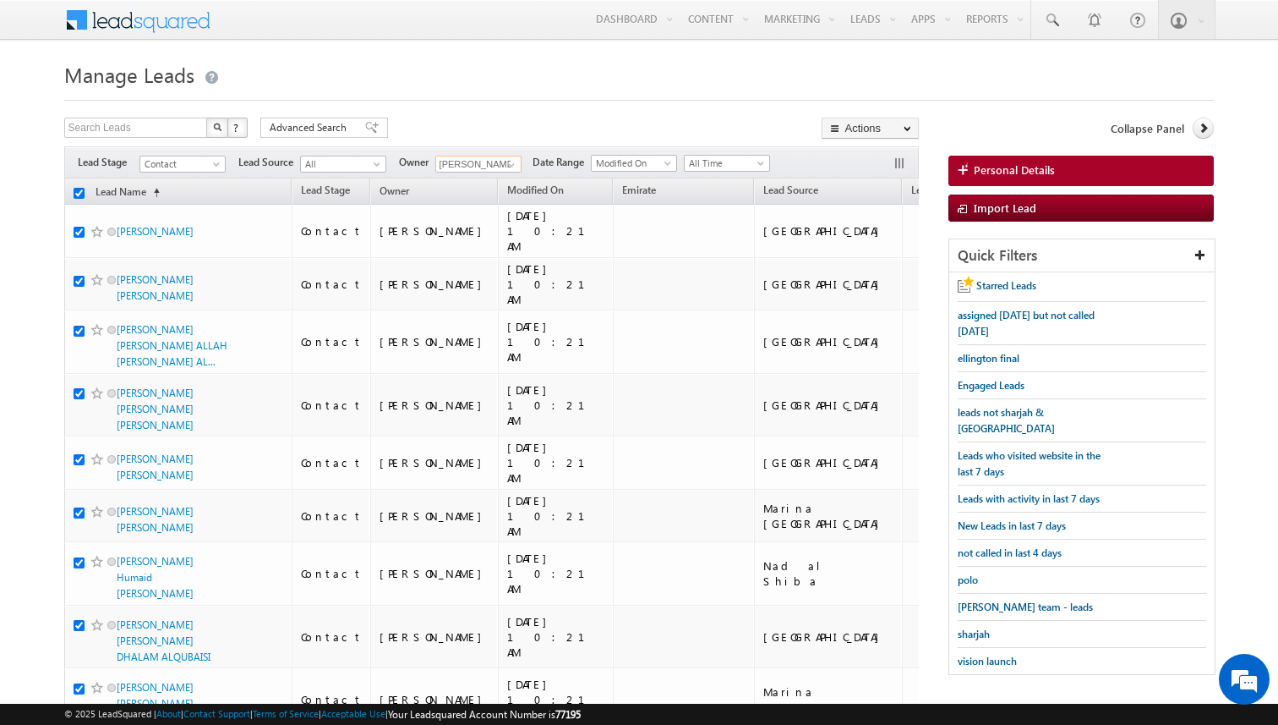
checkbox input "true"
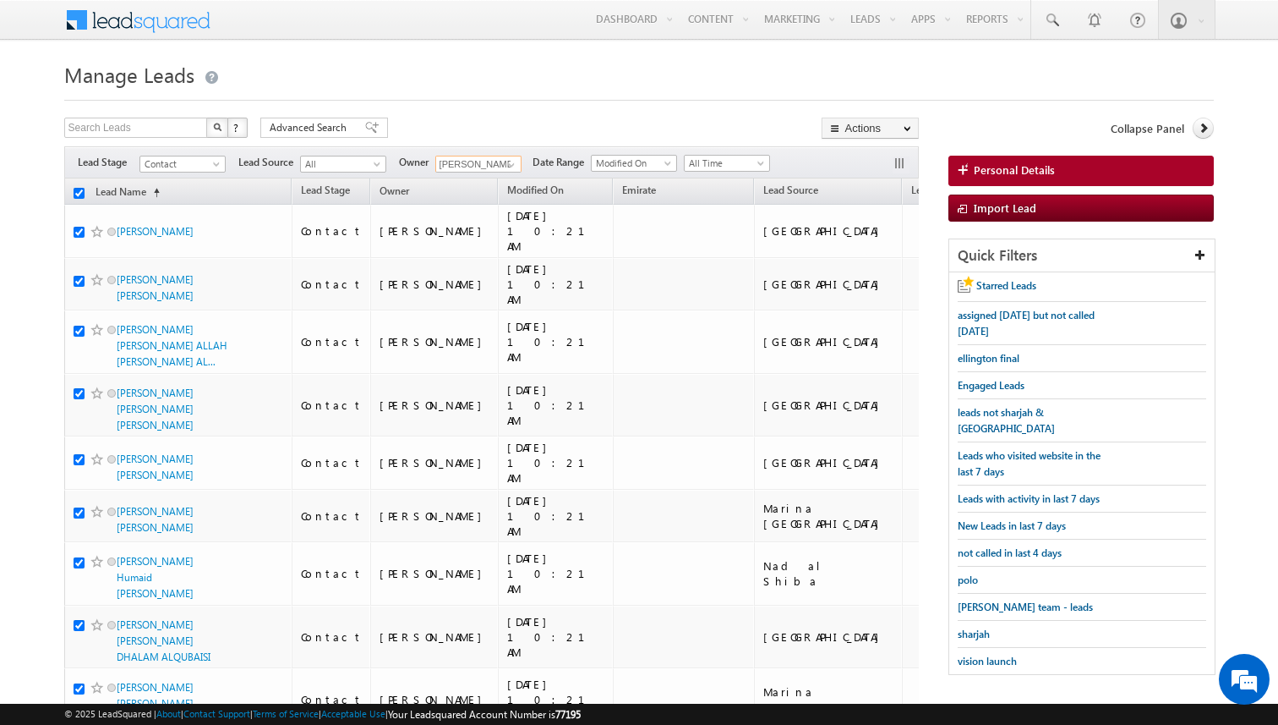
checkbox input "true"
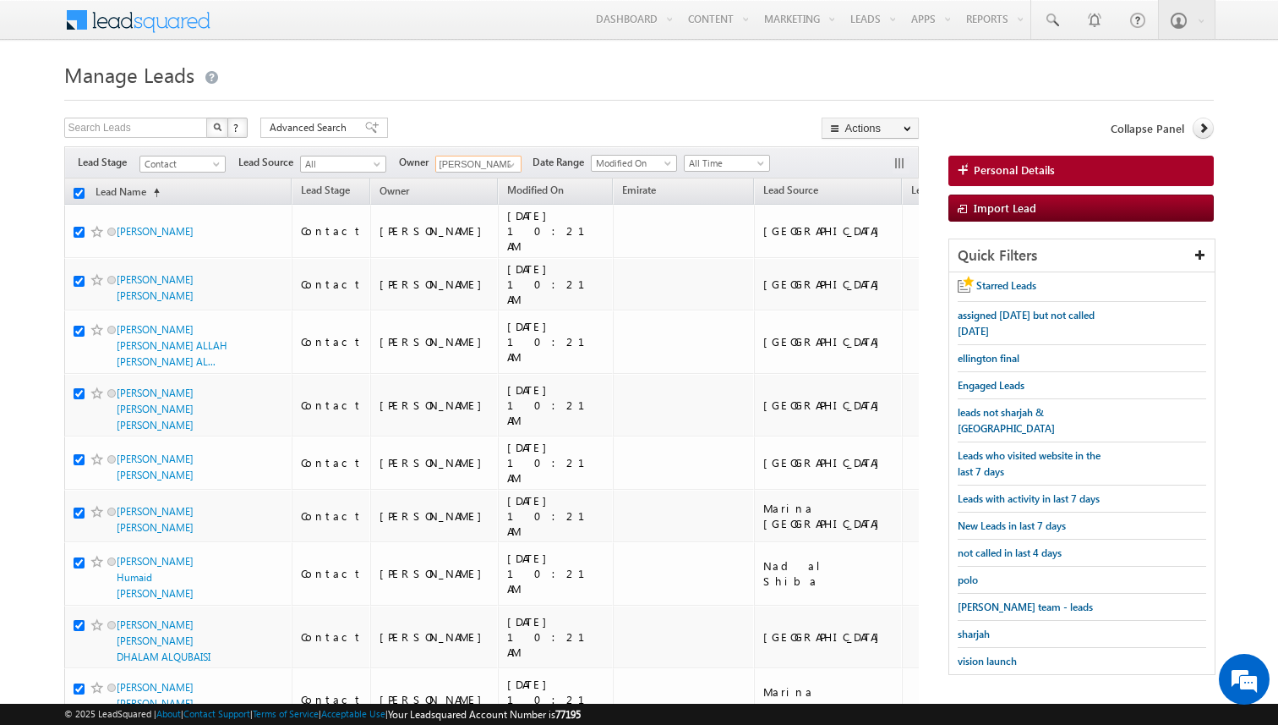
checkbox input "true"
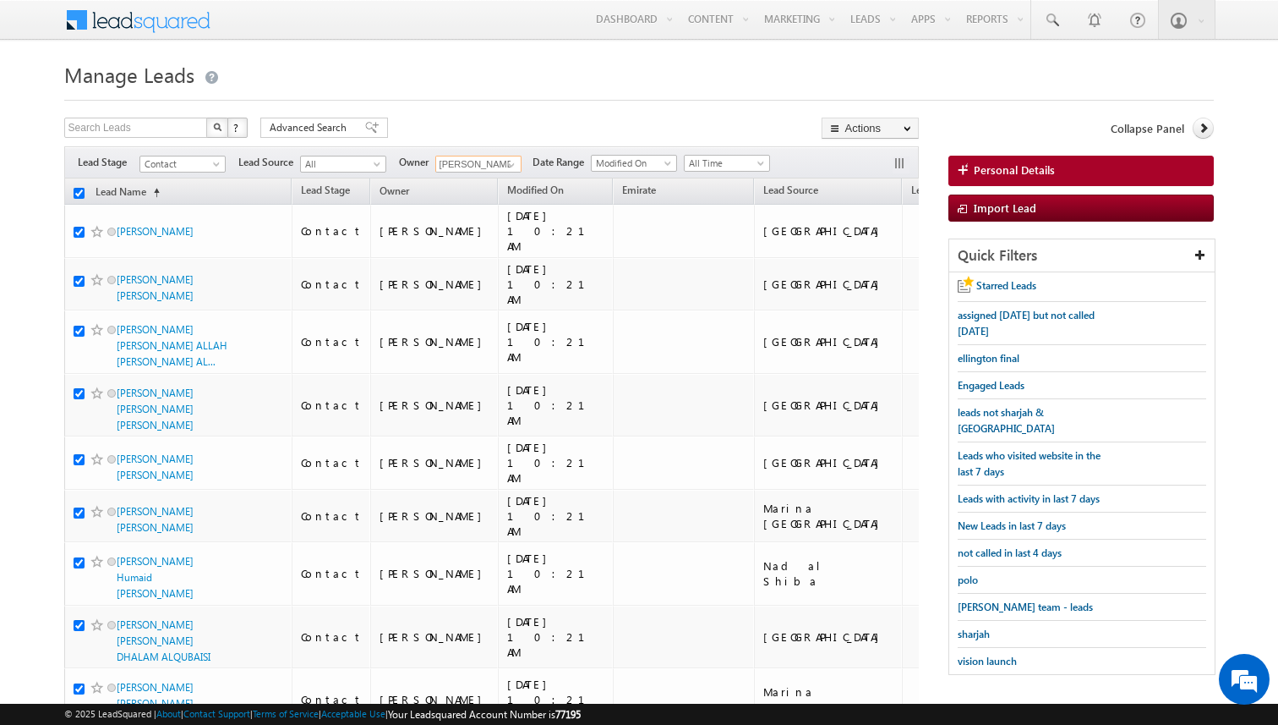
checkbox input "true"
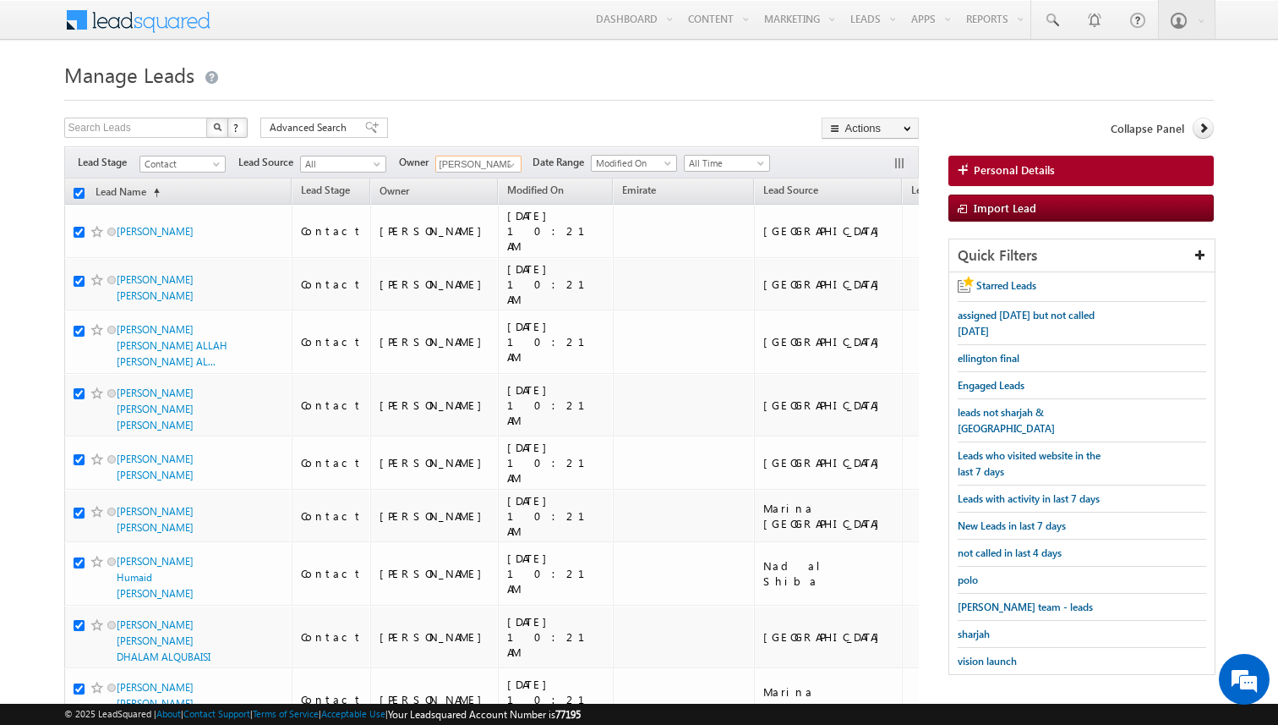
checkbox input "true"
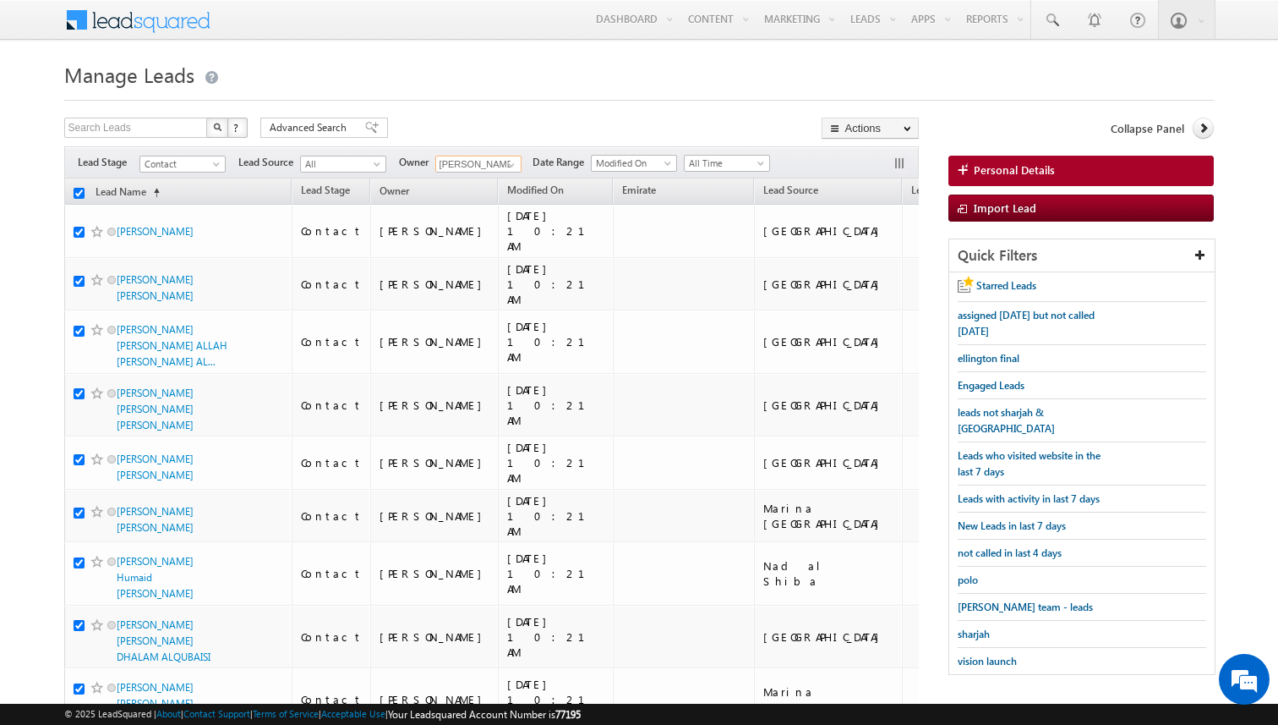
checkbox input "true"
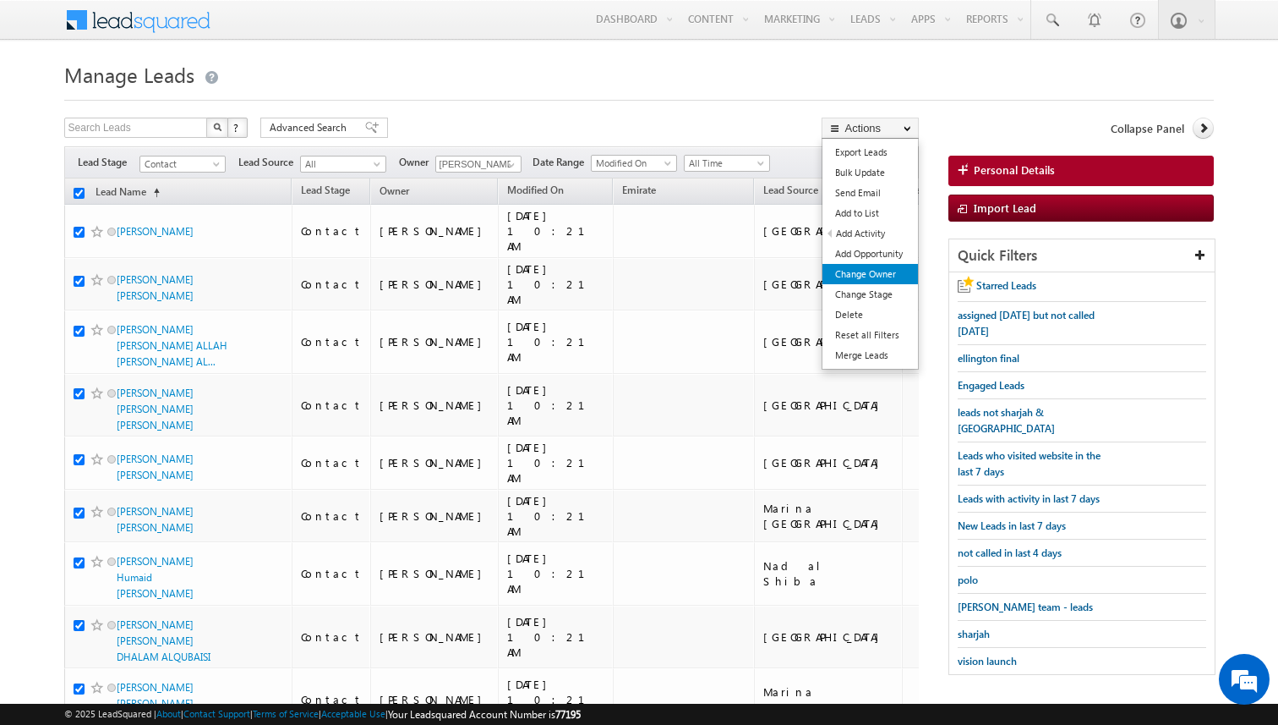
click at [864, 276] on link "Change Owner" at bounding box center [871, 274] width 96 height 20
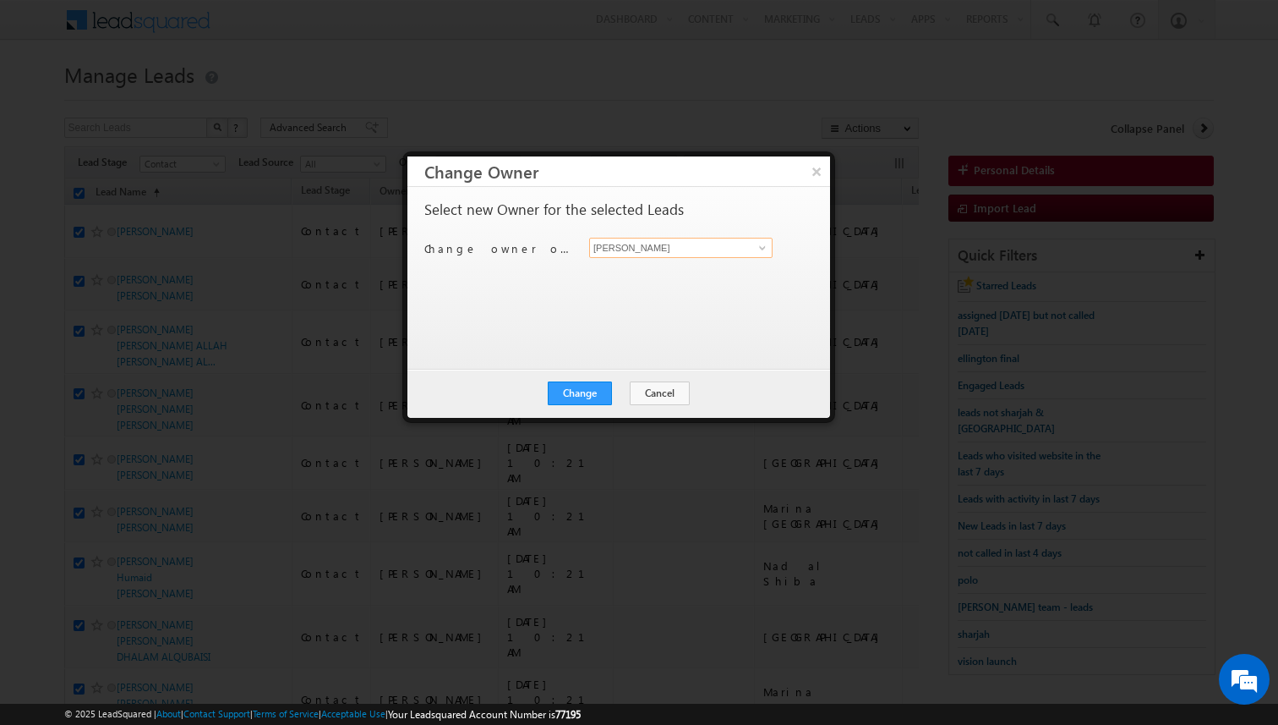
click at [660, 250] on input "[PERSON_NAME]" at bounding box center [680, 248] width 183 height 20
click at [579, 391] on button "Change" at bounding box center [580, 393] width 64 height 24
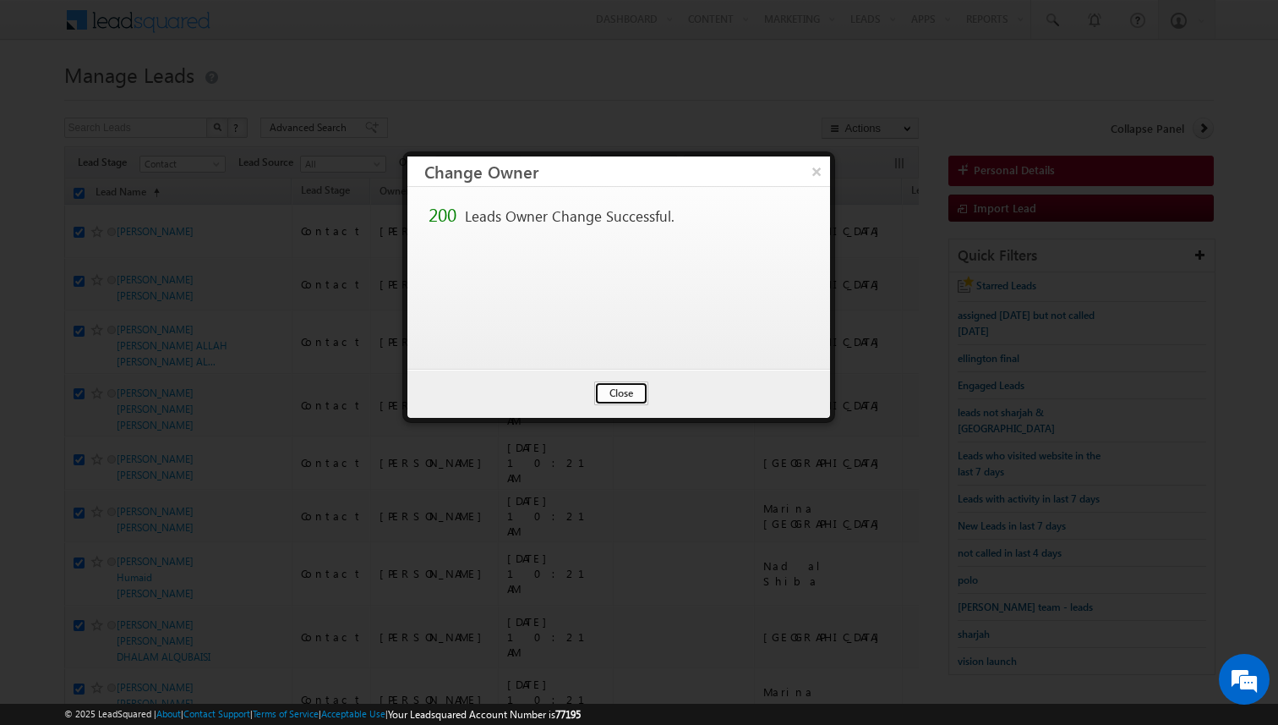
click at [616, 395] on button "Close" at bounding box center [621, 393] width 54 height 24
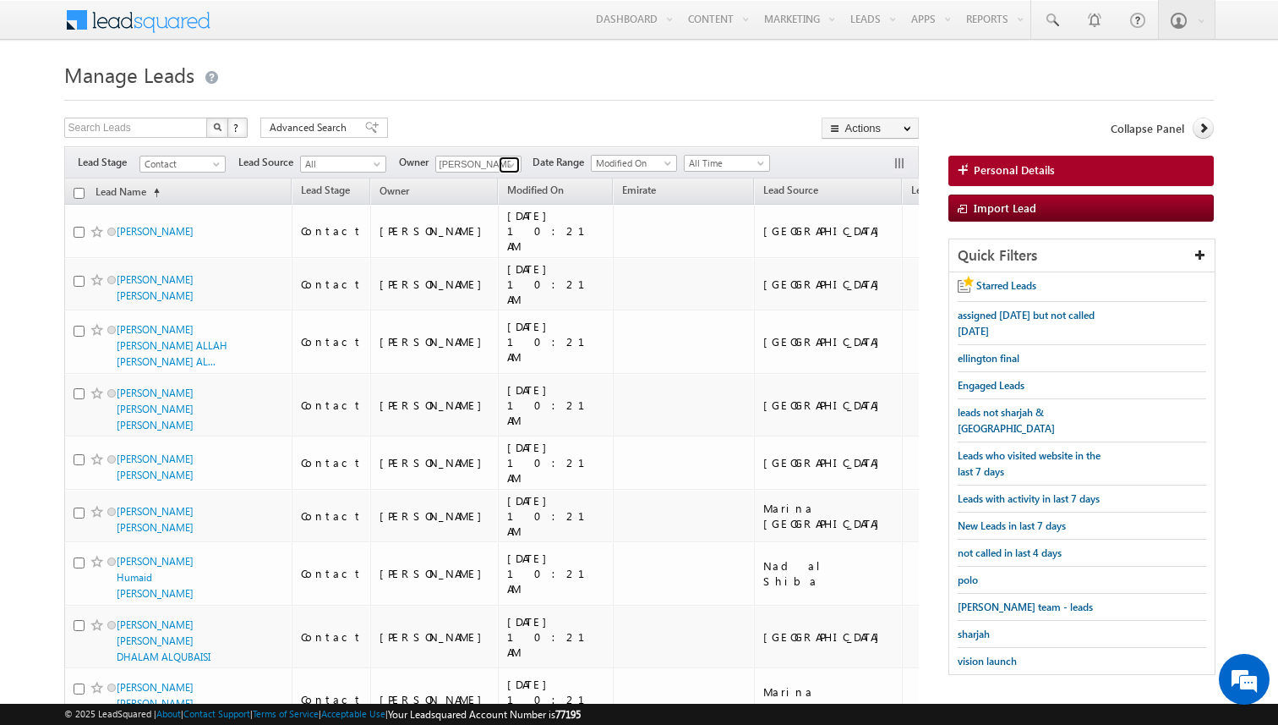
click at [512, 166] on span at bounding box center [512, 165] width 14 height 14
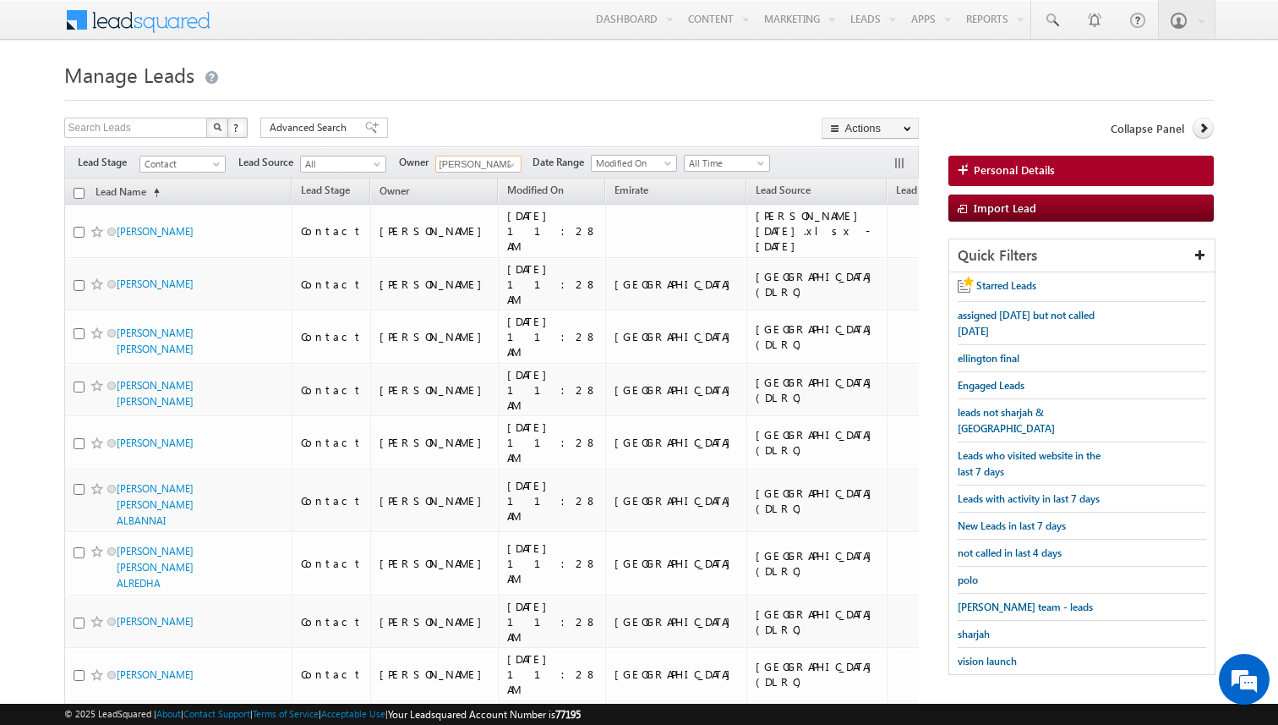
click at [75, 193] on input "checkbox" at bounding box center [79, 193] width 11 height 11
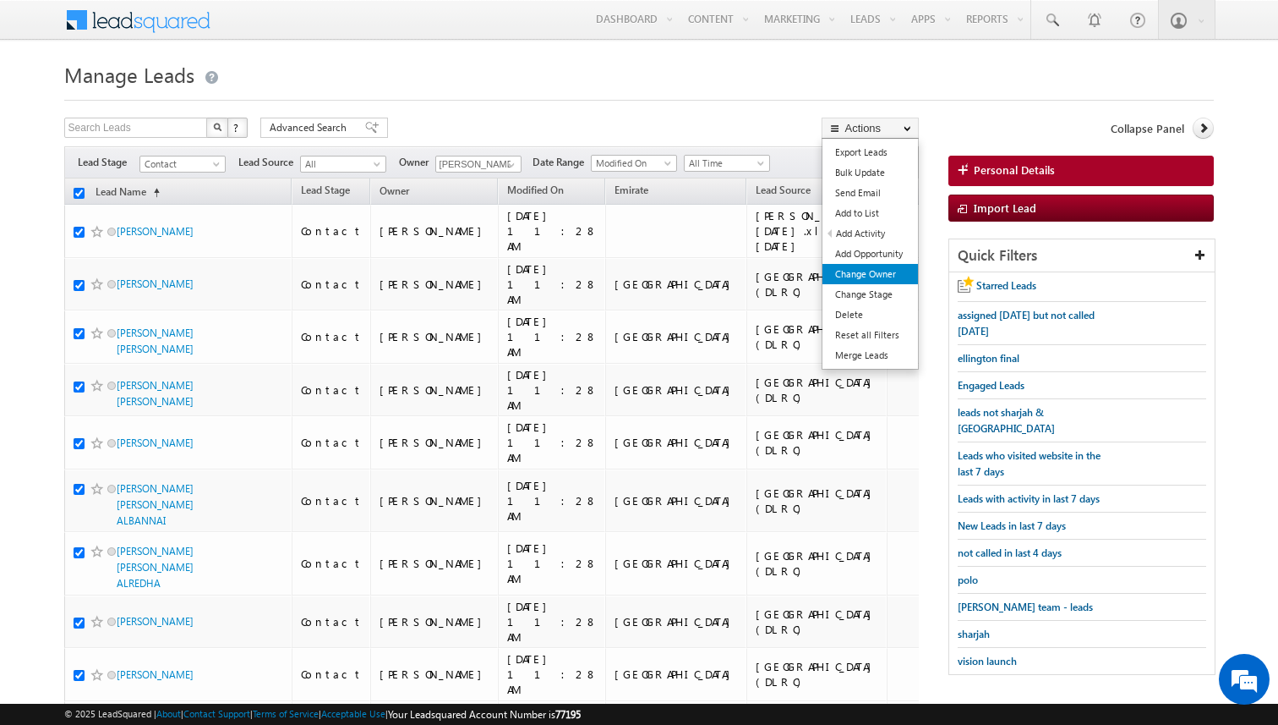
click at [873, 265] on link "Change Owner" at bounding box center [871, 274] width 96 height 20
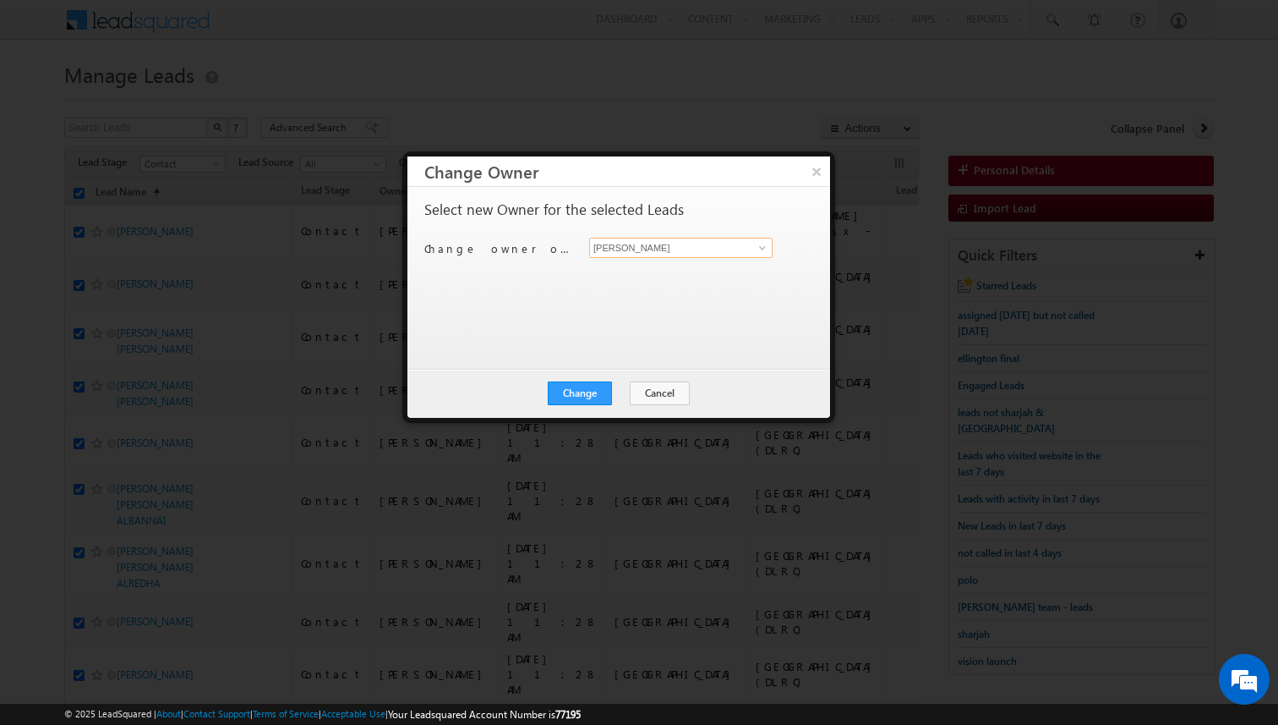
click at [646, 250] on input "[PERSON_NAME]" at bounding box center [680, 248] width 183 height 20
click at [637, 248] on input at bounding box center [680, 248] width 183 height 20
click at [614, 309] on div "Select new Owner for the selected Leads Change owner of 200 leads to [PERSON_NA…" at bounding box center [617, 269] width 386 height 135
click at [598, 385] on button "Change" at bounding box center [580, 393] width 64 height 24
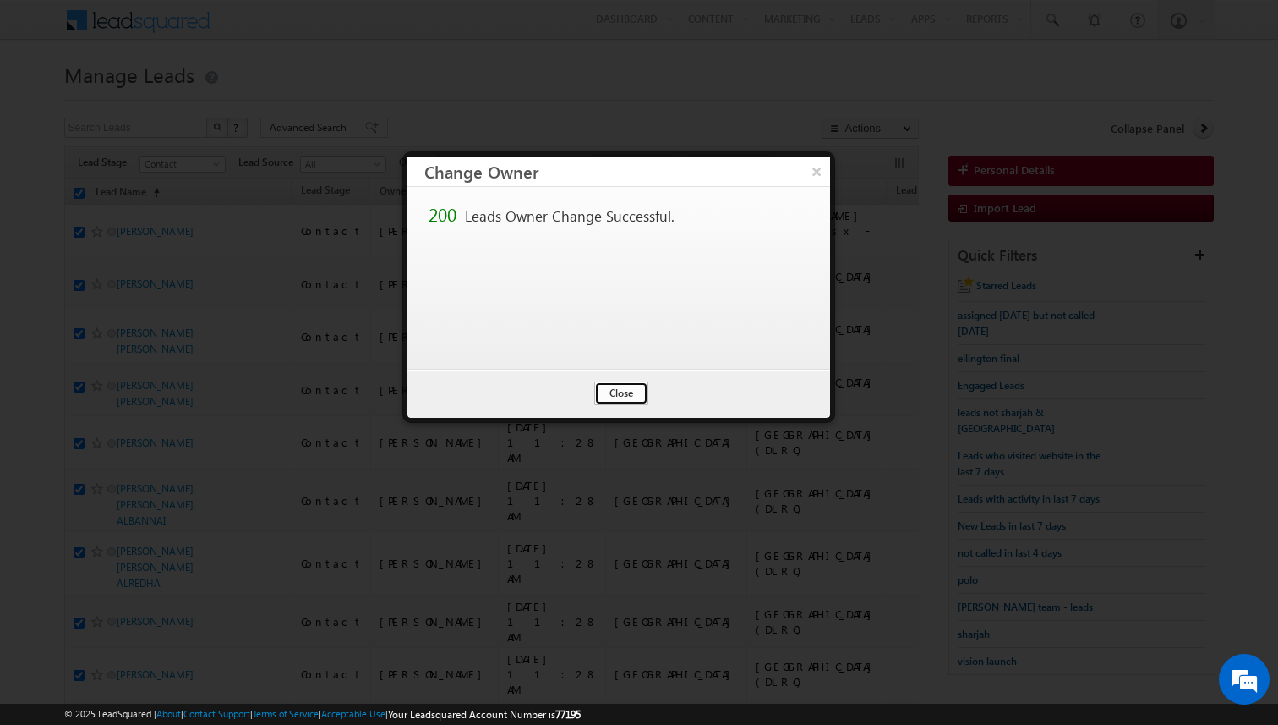
click at [630, 391] on button "Close" at bounding box center [621, 393] width 54 height 24
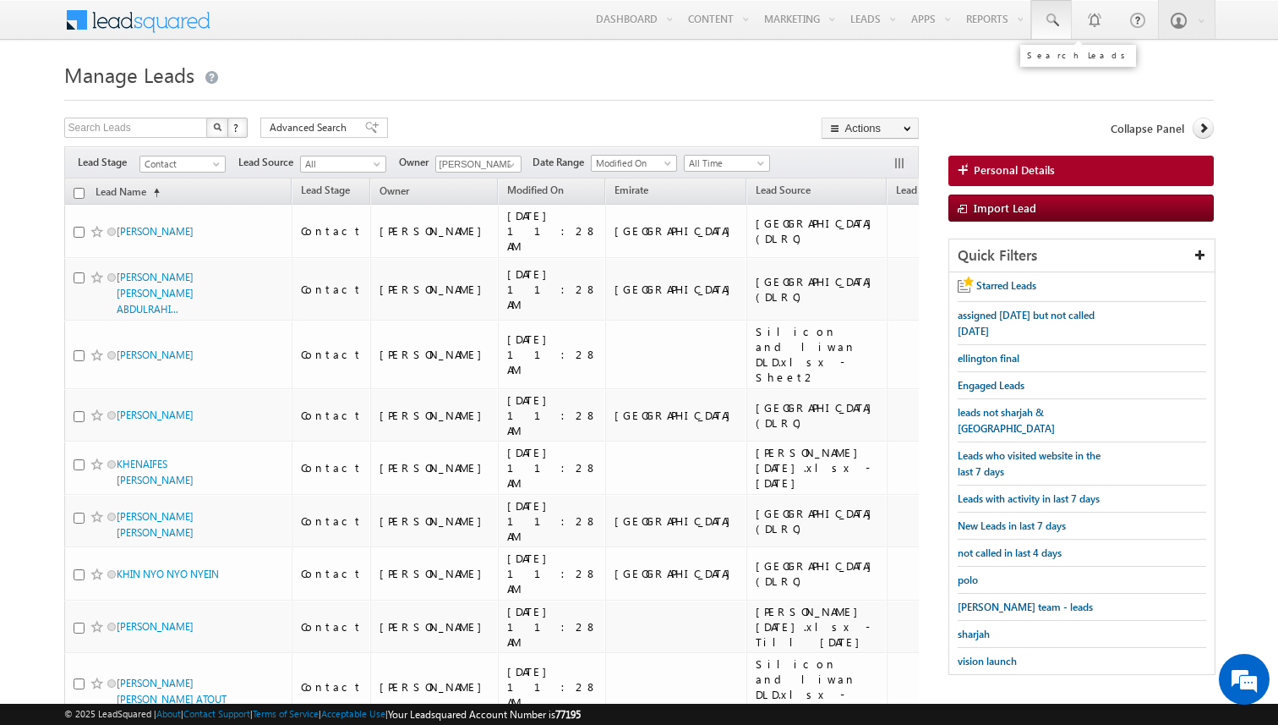
click at [1053, 25] on span at bounding box center [1051, 20] width 17 height 17
paste input "505574833"
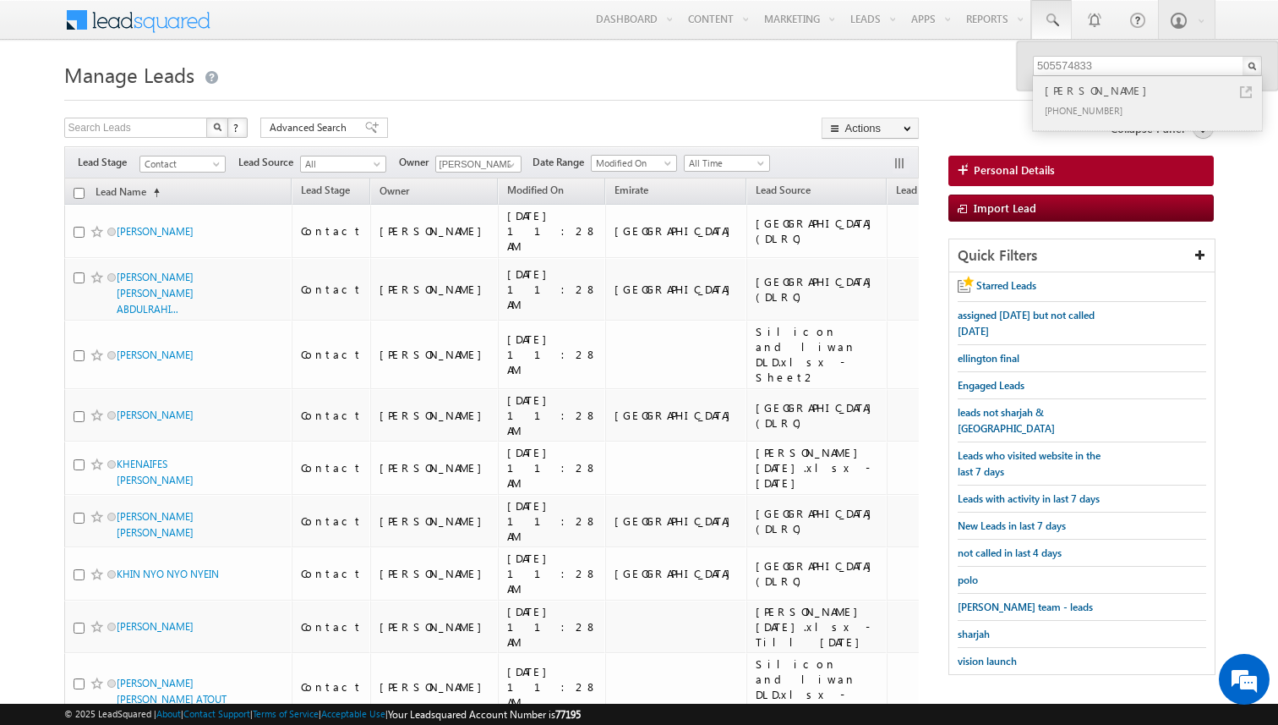
click at [1248, 90] on link at bounding box center [1246, 92] width 12 height 12
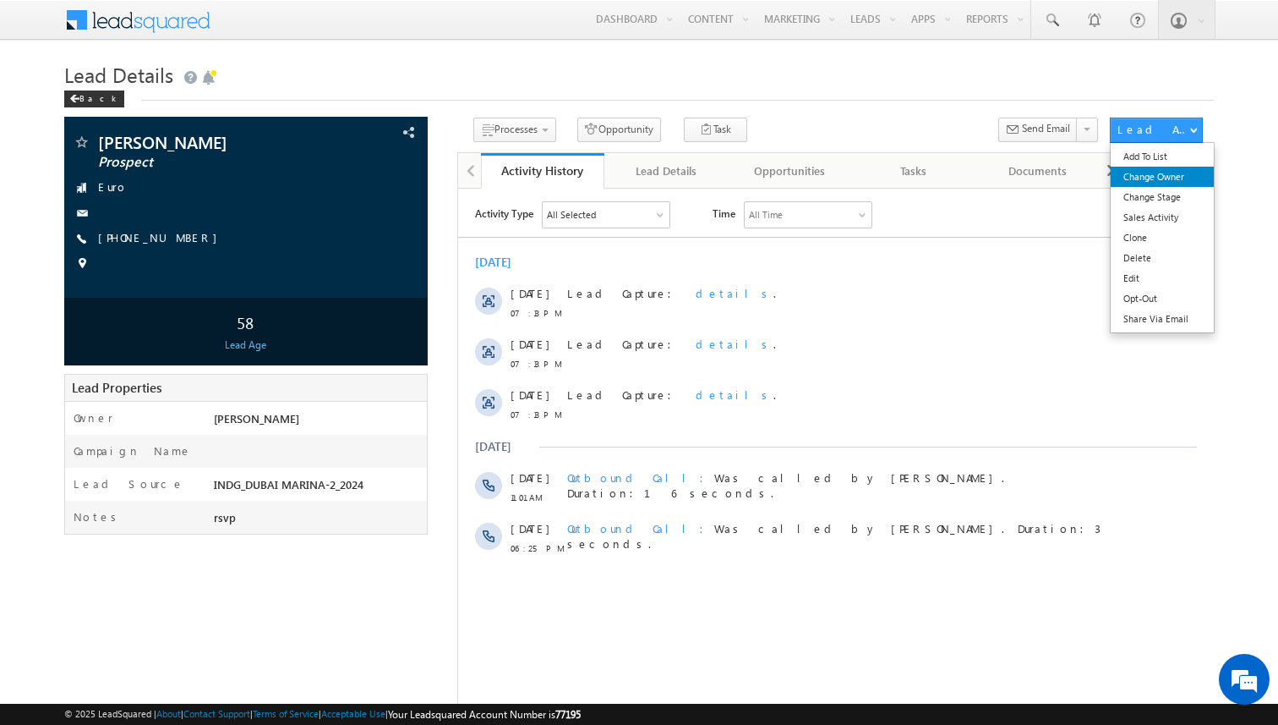
click at [1151, 183] on link "Change Owner" at bounding box center [1162, 177] width 103 height 20
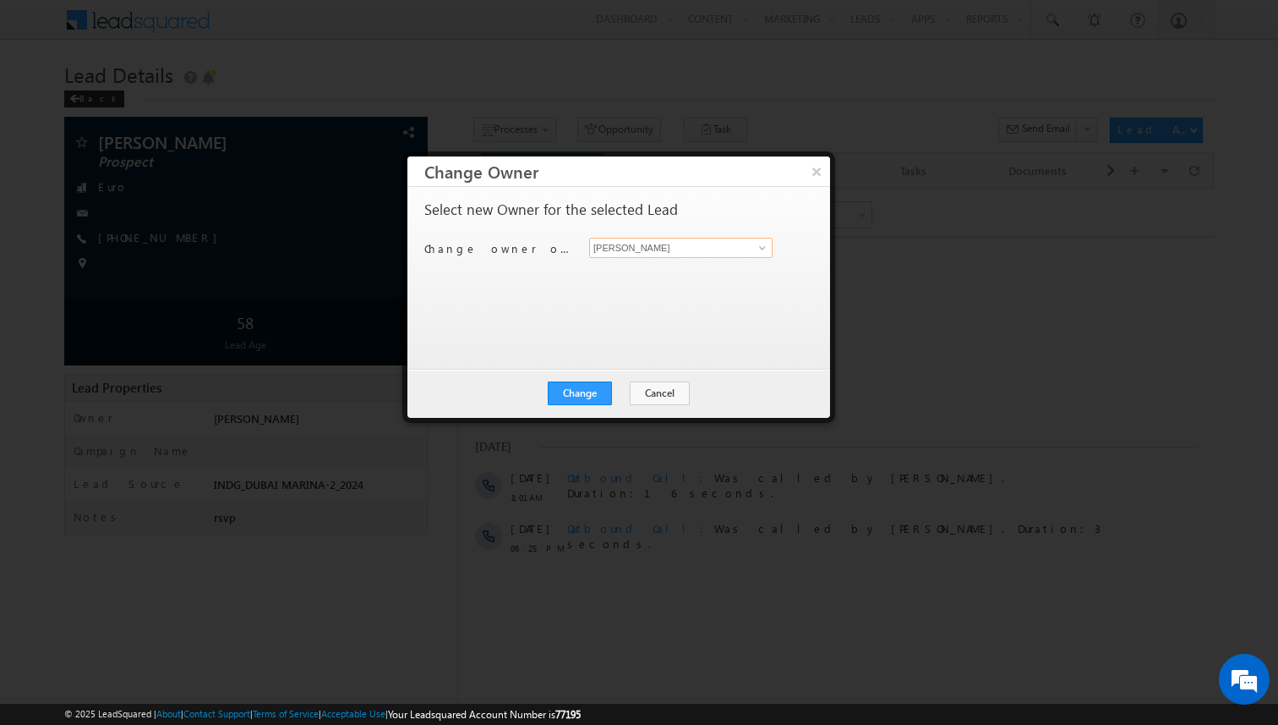
click at [676, 250] on input "[PERSON_NAME]" at bounding box center [680, 248] width 183 height 20
click at [678, 269] on link "Janamjay Sharma janamjay.sharma@indglobal.ae" at bounding box center [680, 274] width 183 height 32
type input "[PERSON_NAME]"
click at [625, 294] on div "Select new Owner for the selected Lead Change owner of 1 lead to Kunal Sehrawat…" at bounding box center [617, 269] width 386 height 135
click at [592, 391] on button "Change" at bounding box center [580, 393] width 64 height 24
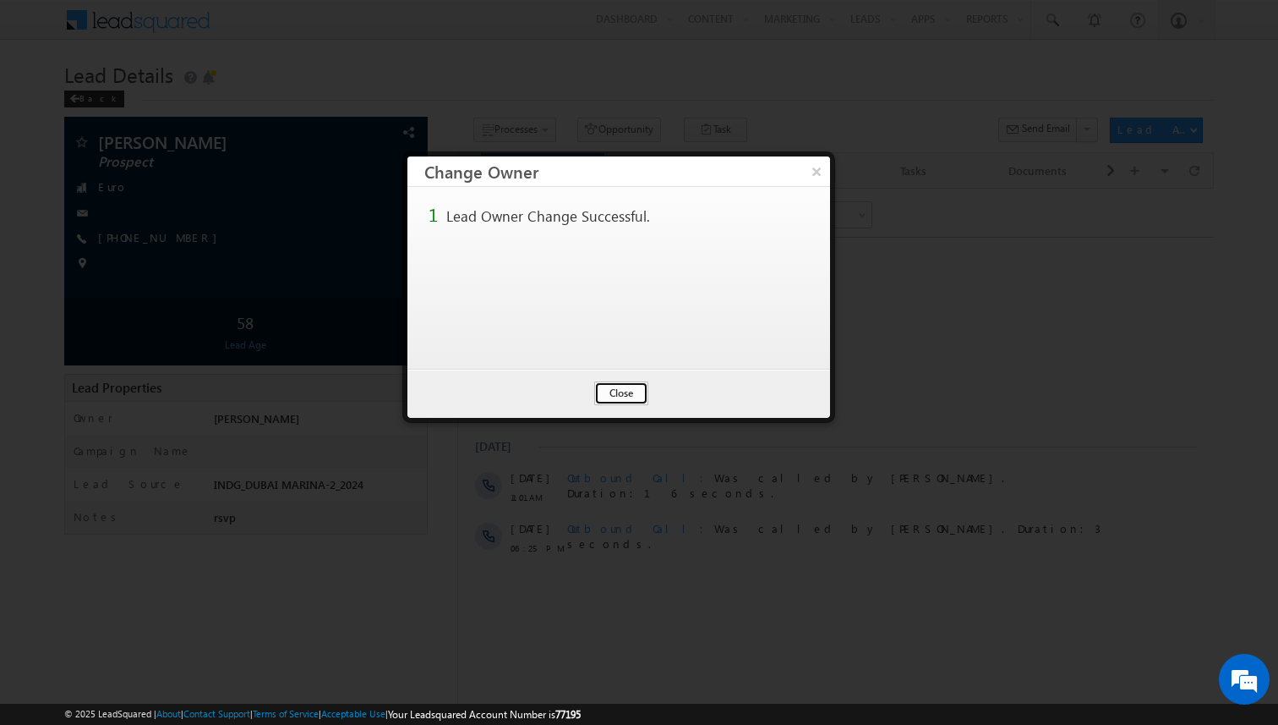
click at [636, 391] on button "Close" at bounding box center [621, 393] width 54 height 24
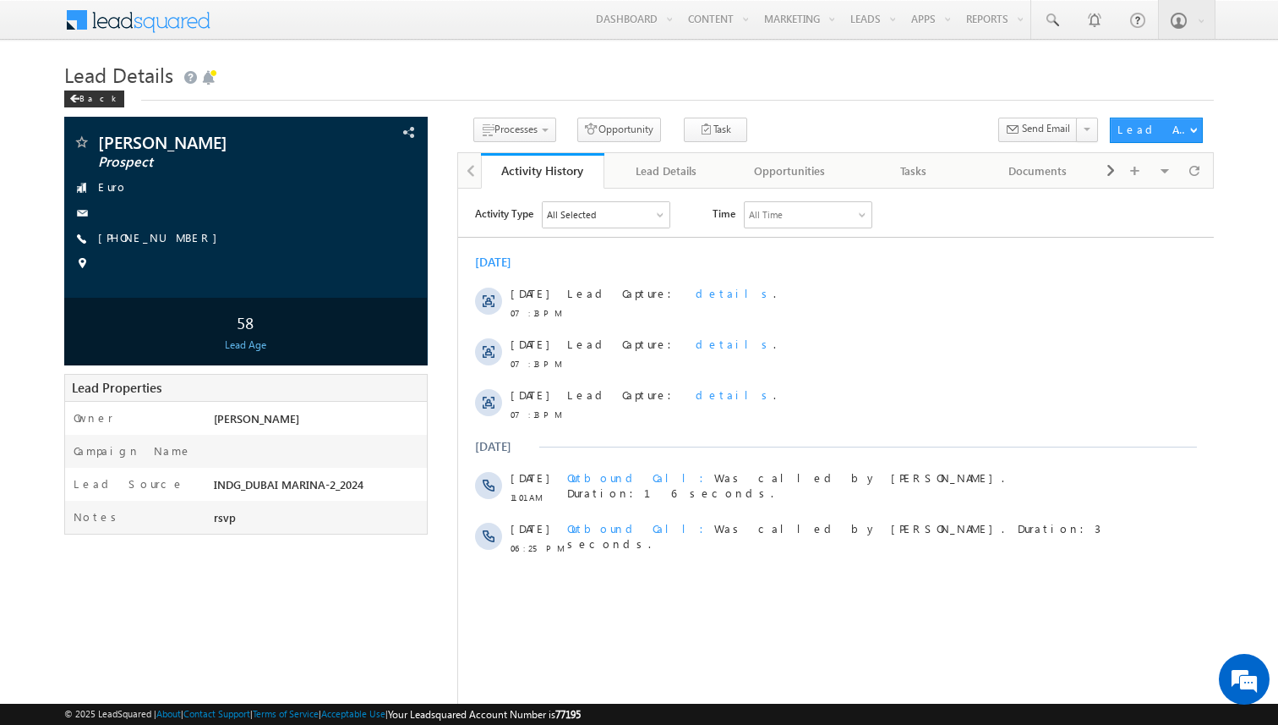
click at [619, 98] on div "Back" at bounding box center [639, 95] width 1151 height 11
click at [25, 172] on body "Menu Kunal Sehrawat kunal .sehr awat@ indgl obal. ae obal." at bounding box center [639, 436] width 1278 height 873
